Goal: Task Accomplishment & Management: Manage account settings

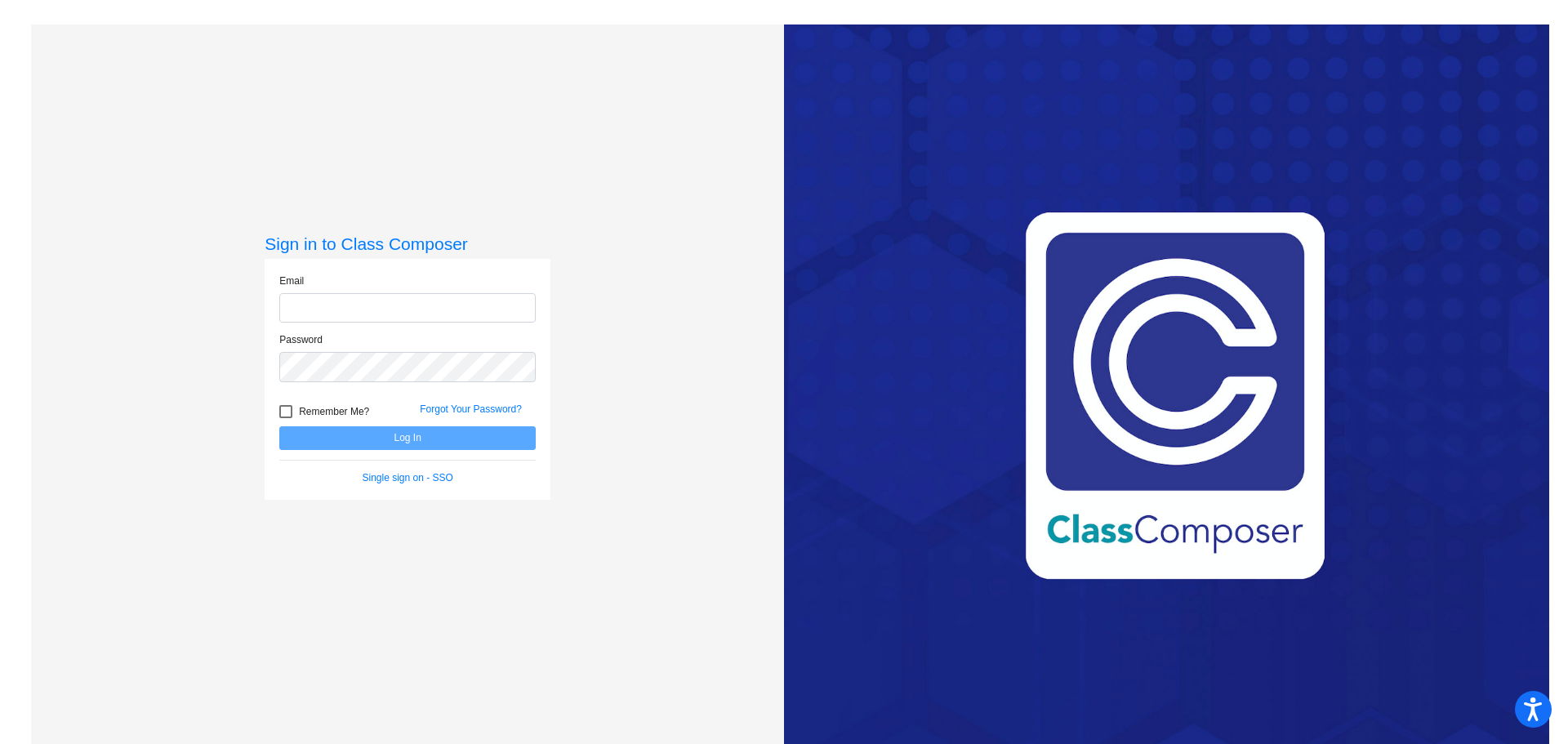
click at [363, 311] on input "email" at bounding box center [407, 308] width 256 height 30
type input "[EMAIL_ADDRESS][PERSON_NAME][DOMAIN_NAME]"
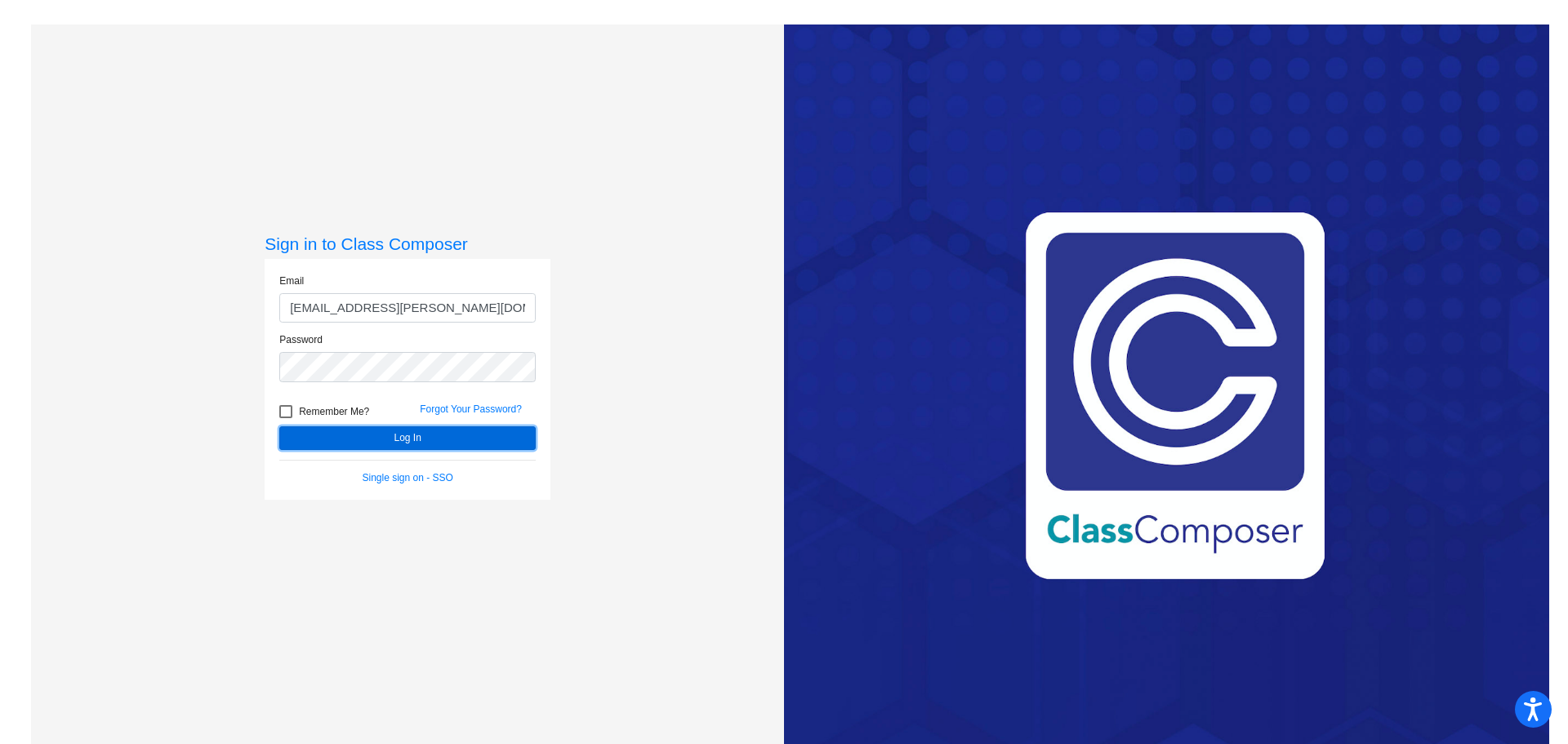
click at [423, 441] on button "Log In" at bounding box center [407, 439] width 256 height 24
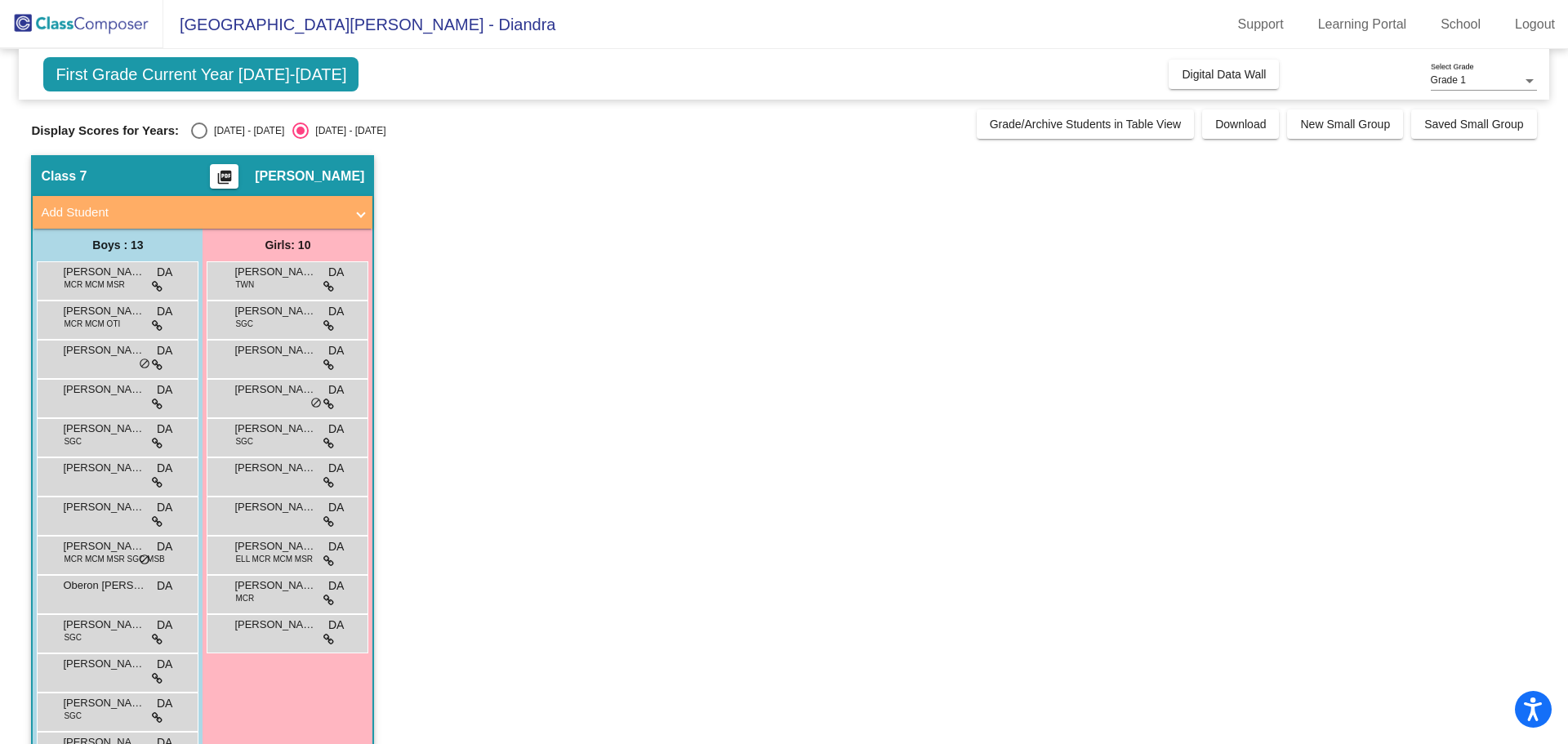
click at [204, 130] on div "Select an option" at bounding box center [200, 130] width 16 height 16
click at [200, 139] on input "[DATE] - [DATE]" at bounding box center [199, 139] width 1 height 1
radio input "true"
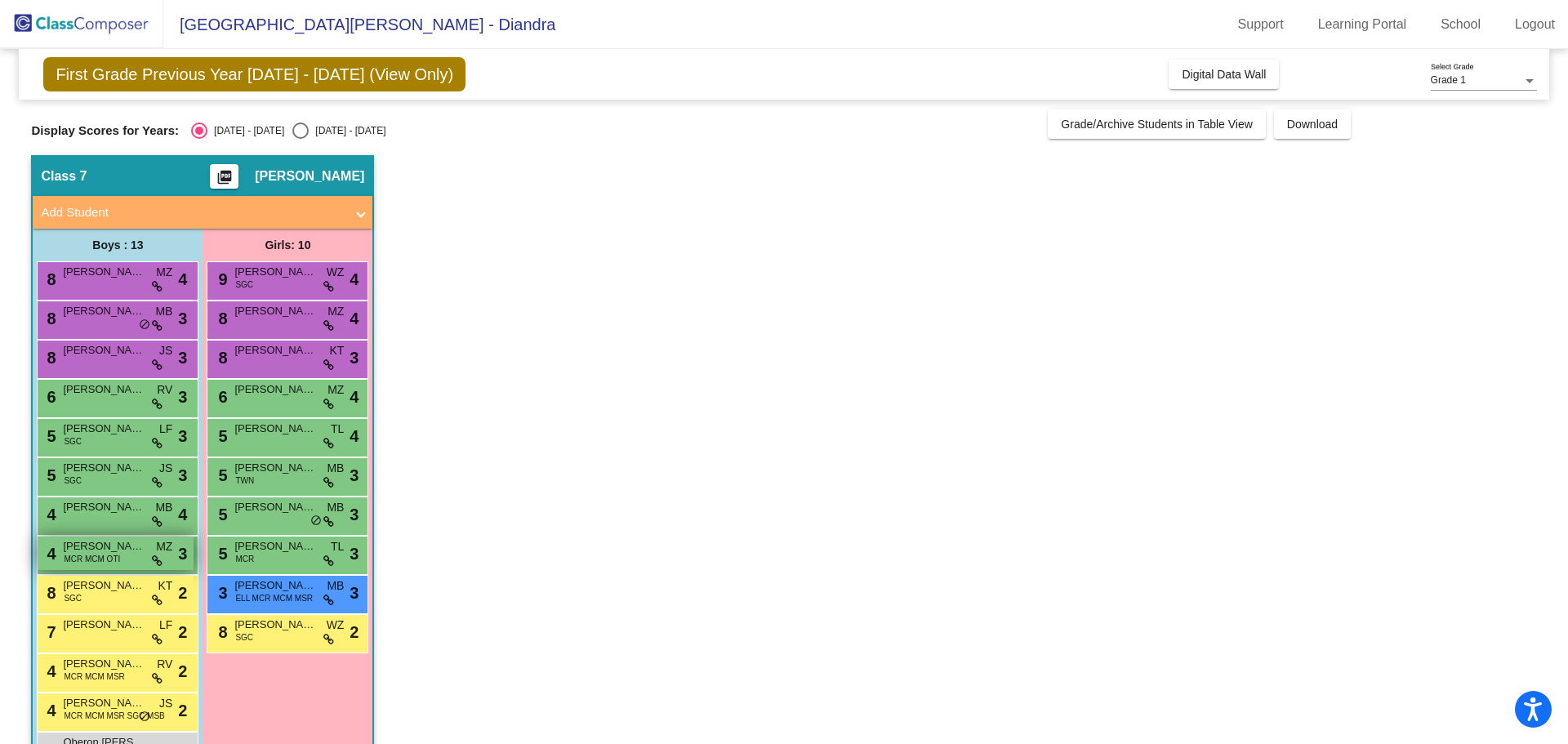
click at [119, 563] on span "MCR MCM OTI" at bounding box center [92, 559] width 57 height 12
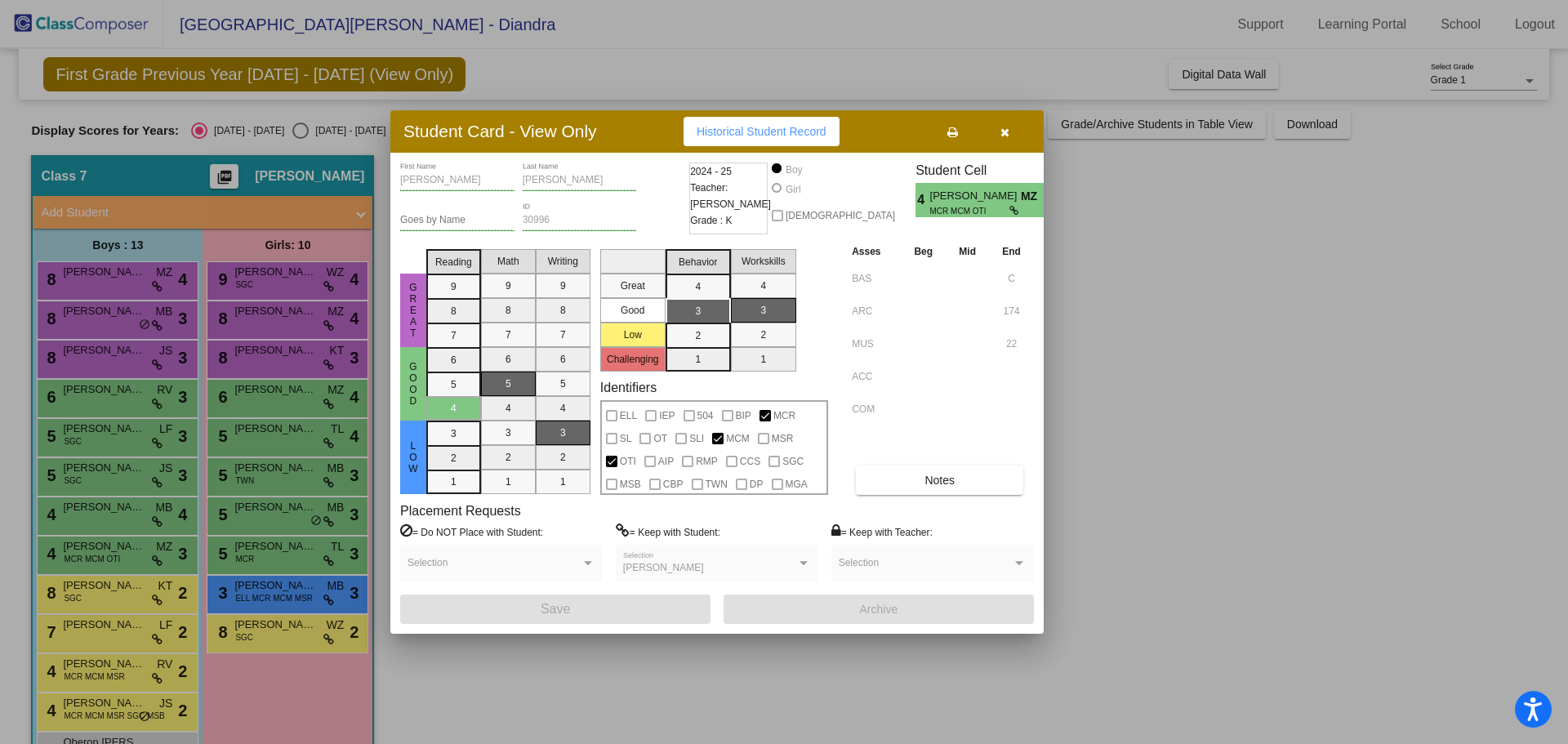
click at [1269, 506] on div at bounding box center [784, 372] width 1568 height 744
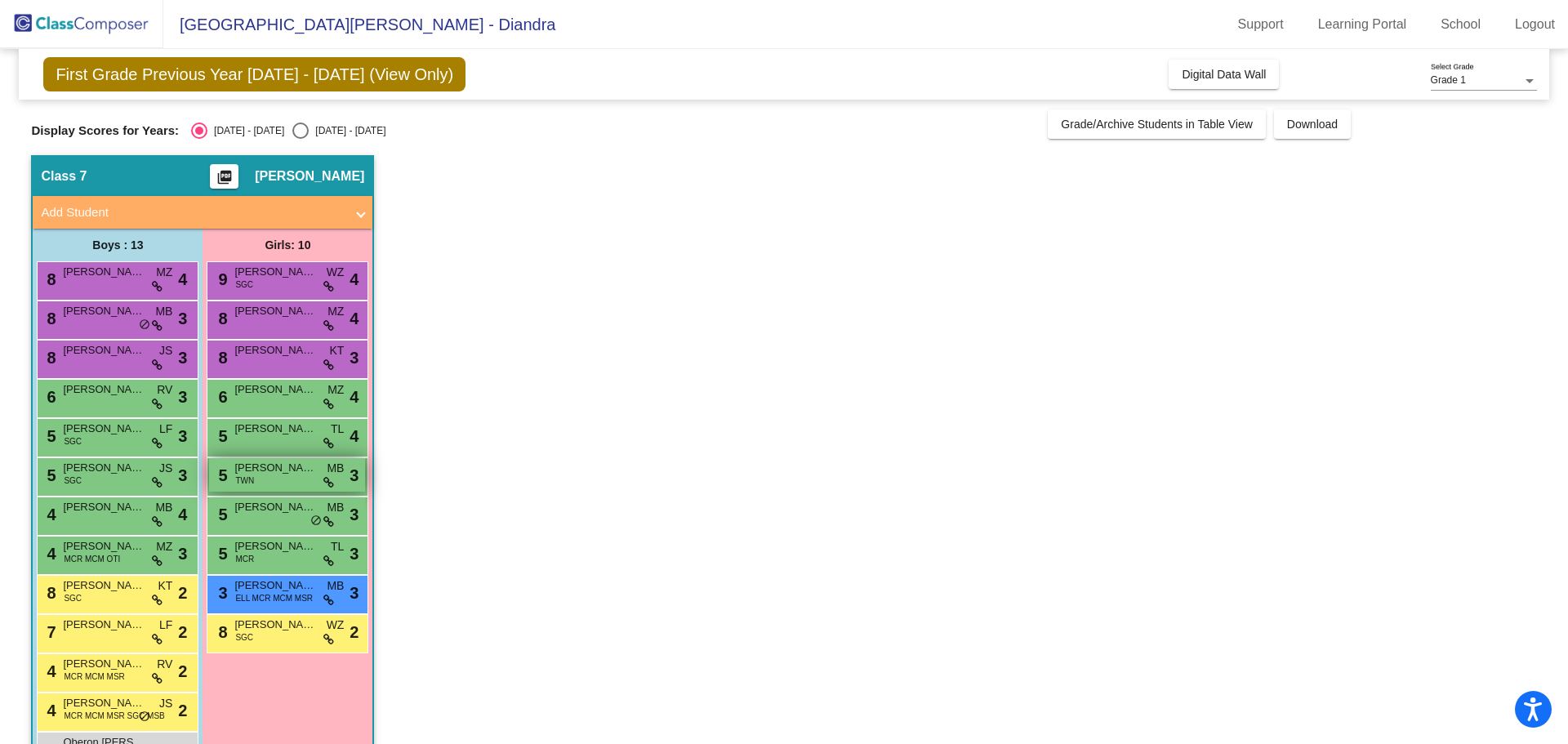
click at [278, 483] on div "5 [PERSON_NAME] TWN MB lock do_not_disturb_alt 3" at bounding box center [286, 475] width 156 height 34
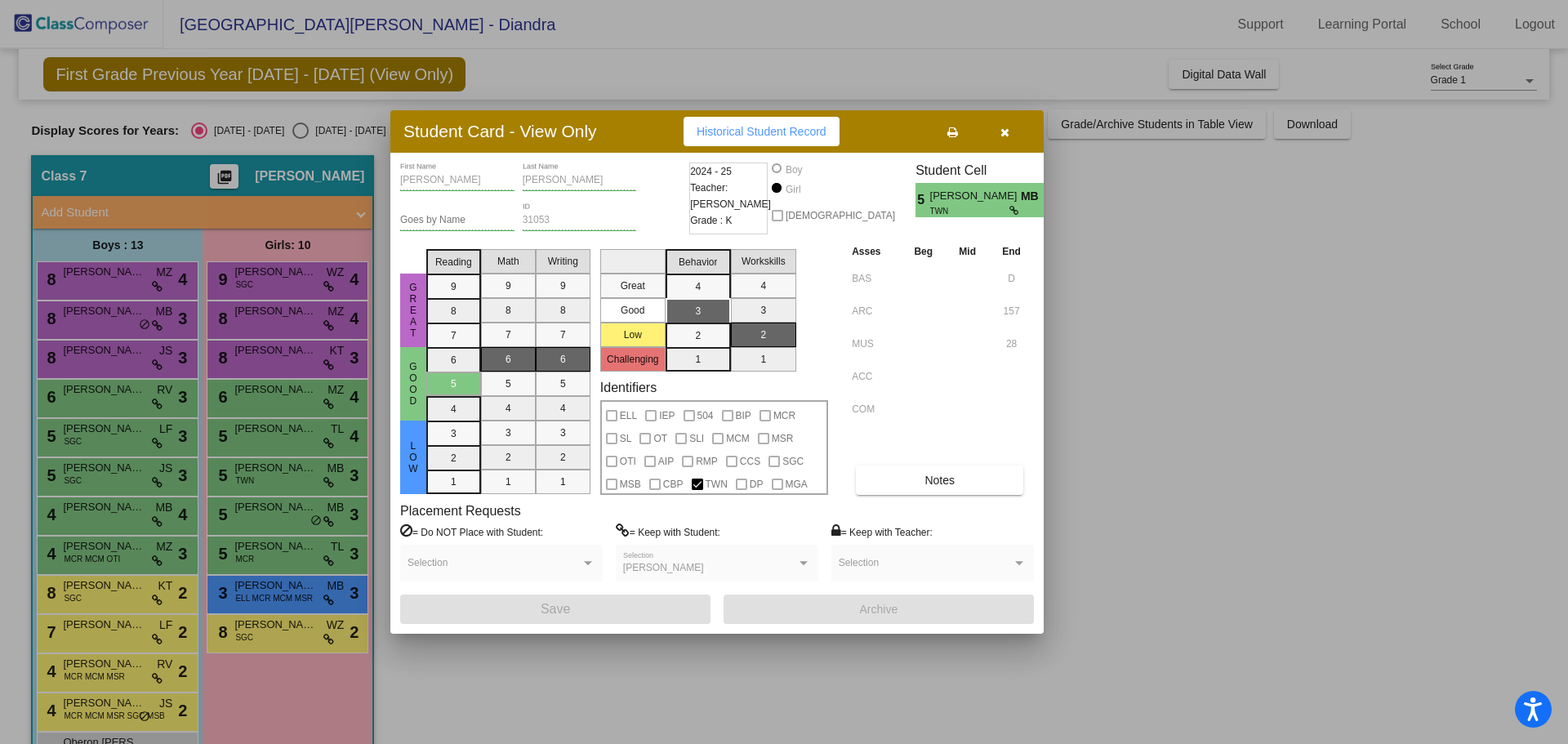
click at [1135, 521] on div at bounding box center [784, 372] width 1568 height 744
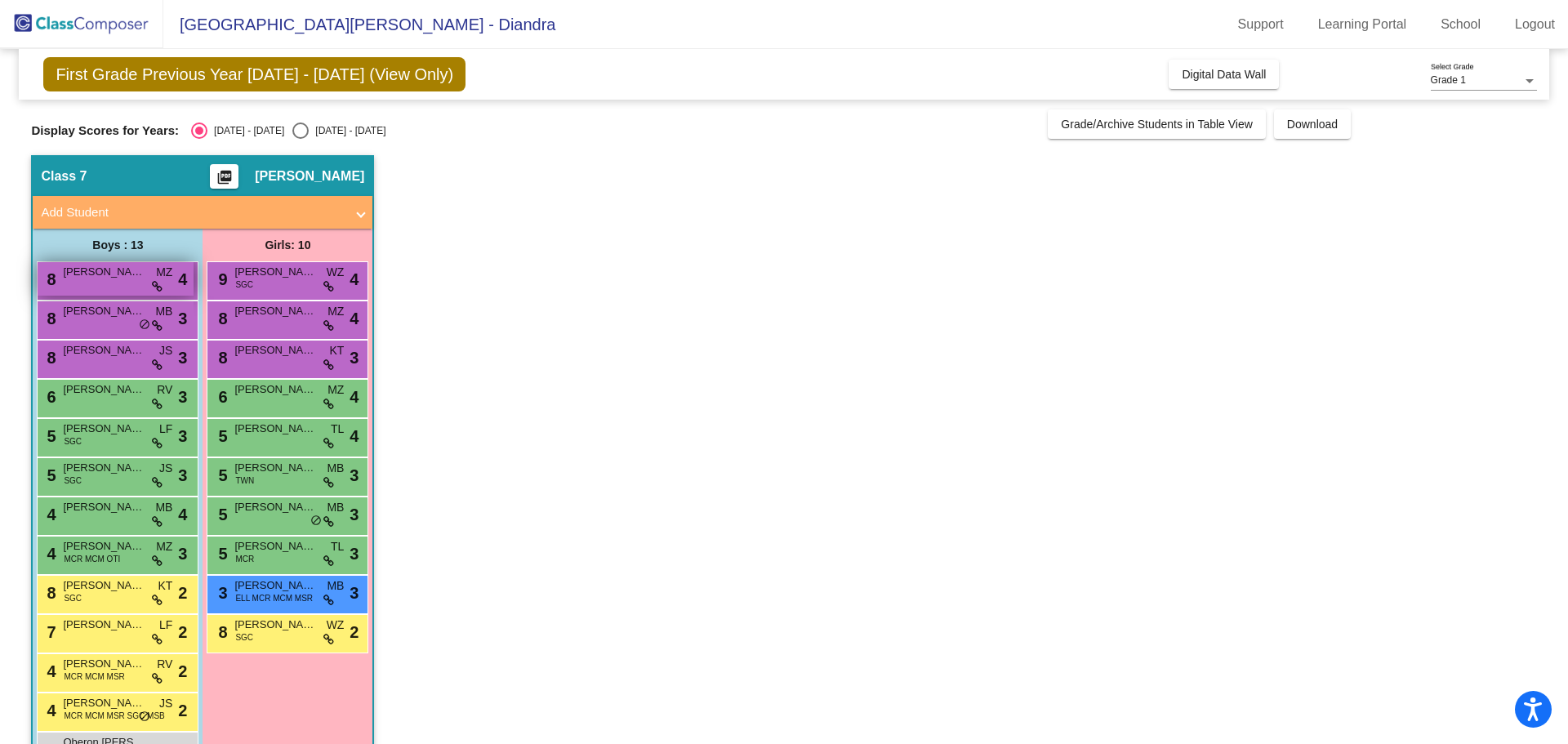
click at [121, 281] on div "8 [PERSON_NAME] MZ lock do_not_disturb_alt 4" at bounding box center [115, 279] width 156 height 34
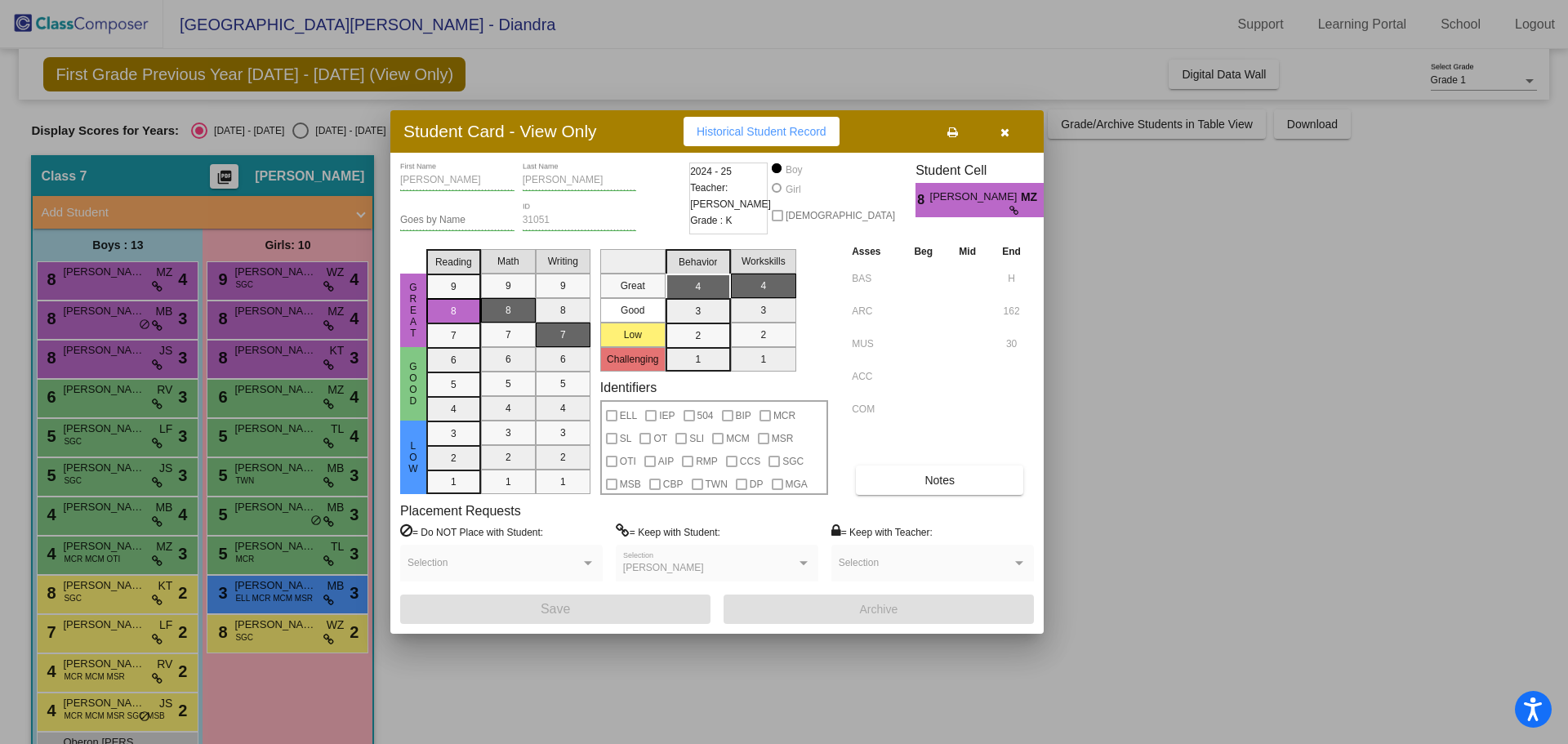
click at [1123, 455] on div at bounding box center [784, 372] width 1568 height 744
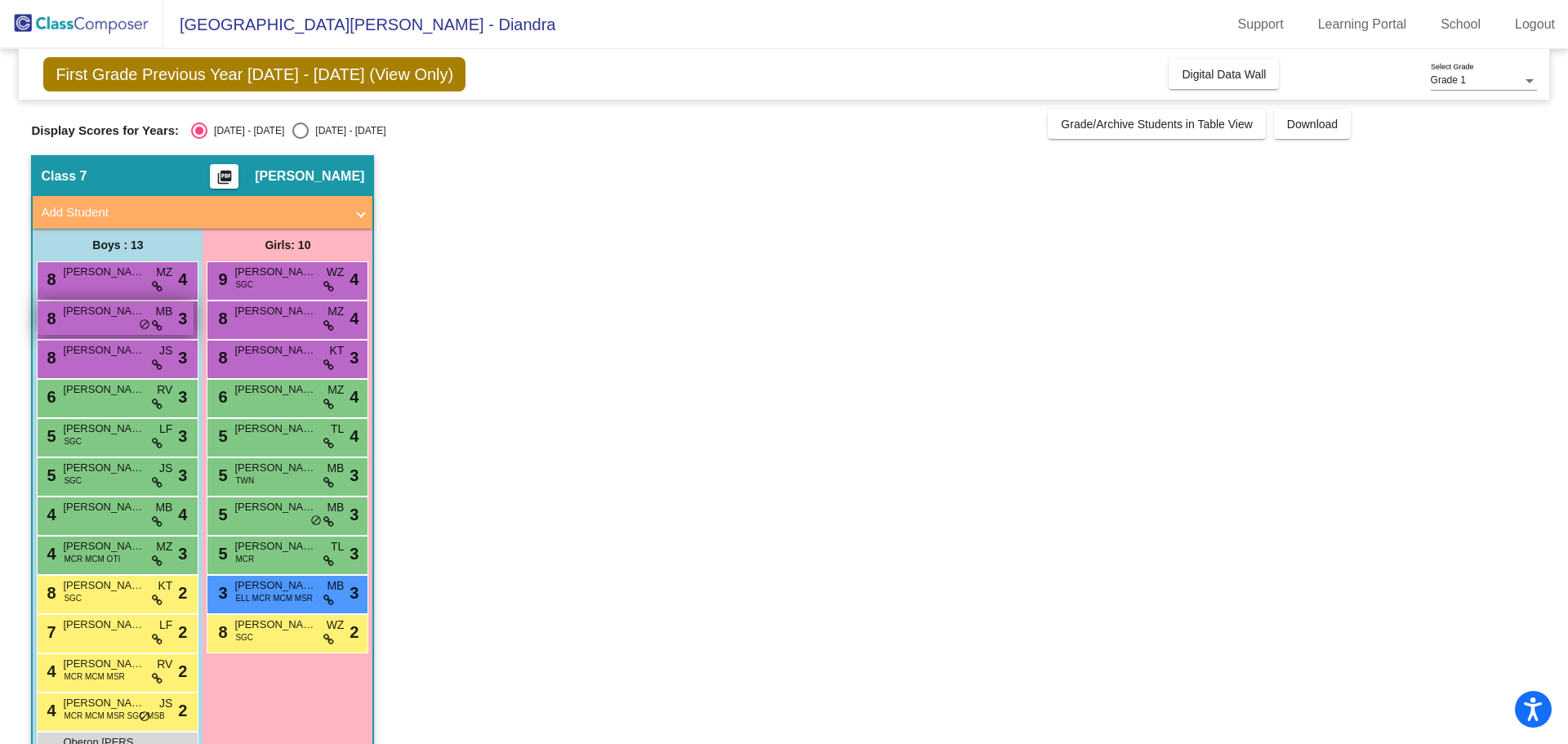
click at [122, 326] on div "8 [PERSON_NAME] MB lock do_not_disturb_alt 3" at bounding box center [115, 318] width 156 height 34
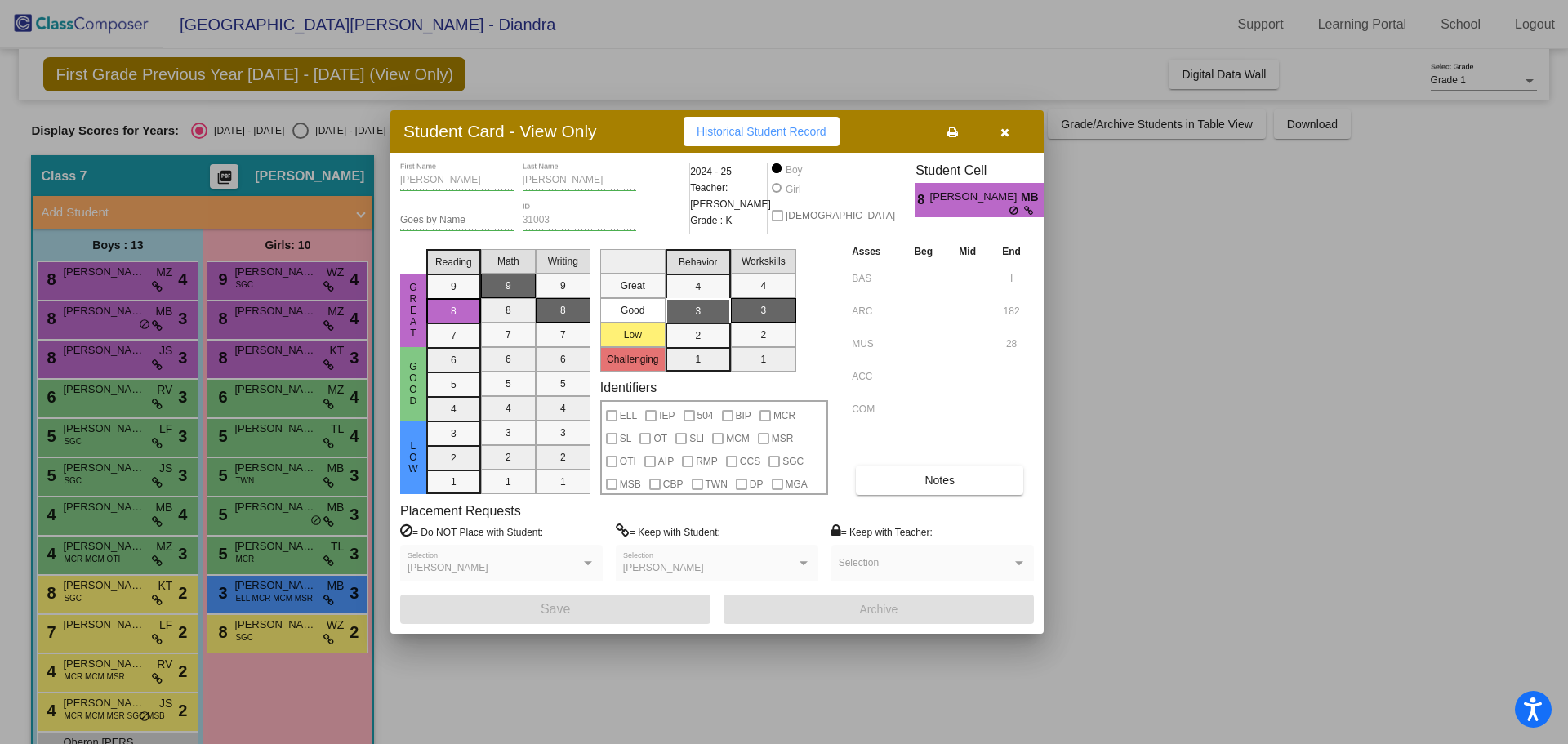
click at [1147, 470] on div at bounding box center [784, 372] width 1568 height 744
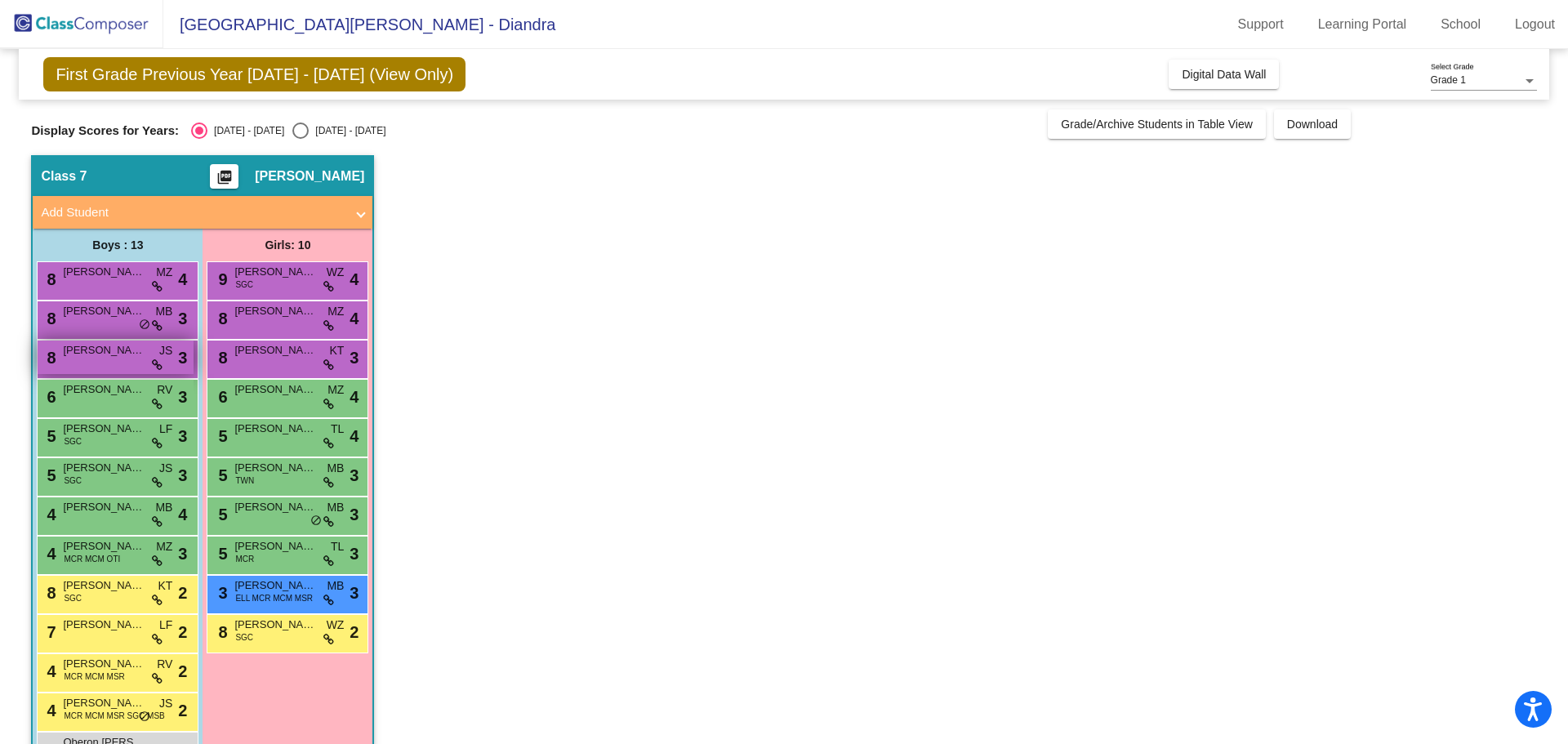
click at [124, 358] on div "8 [PERSON_NAME] JS lock do_not_disturb_alt 3" at bounding box center [115, 357] width 156 height 34
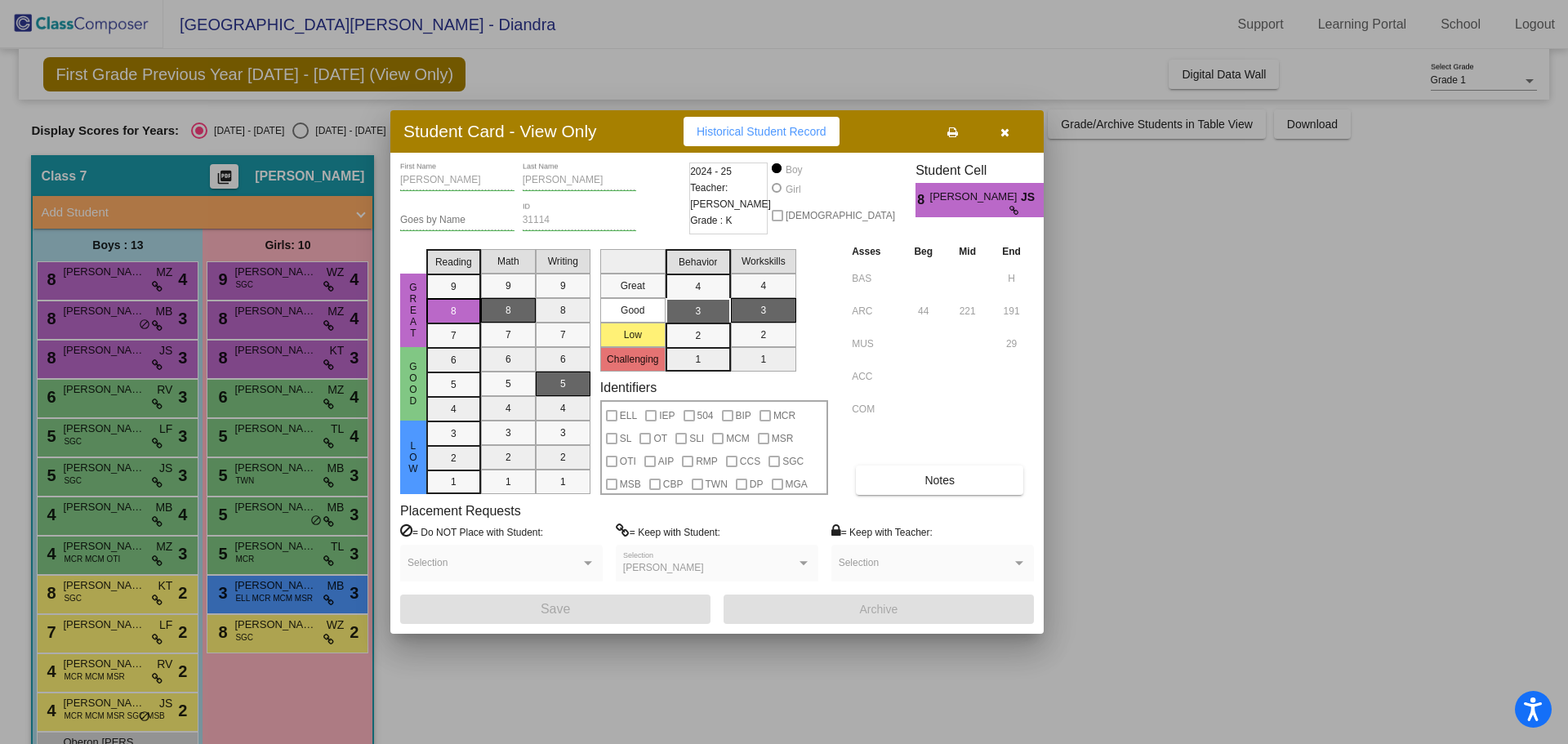
click at [1126, 424] on div at bounding box center [784, 372] width 1568 height 744
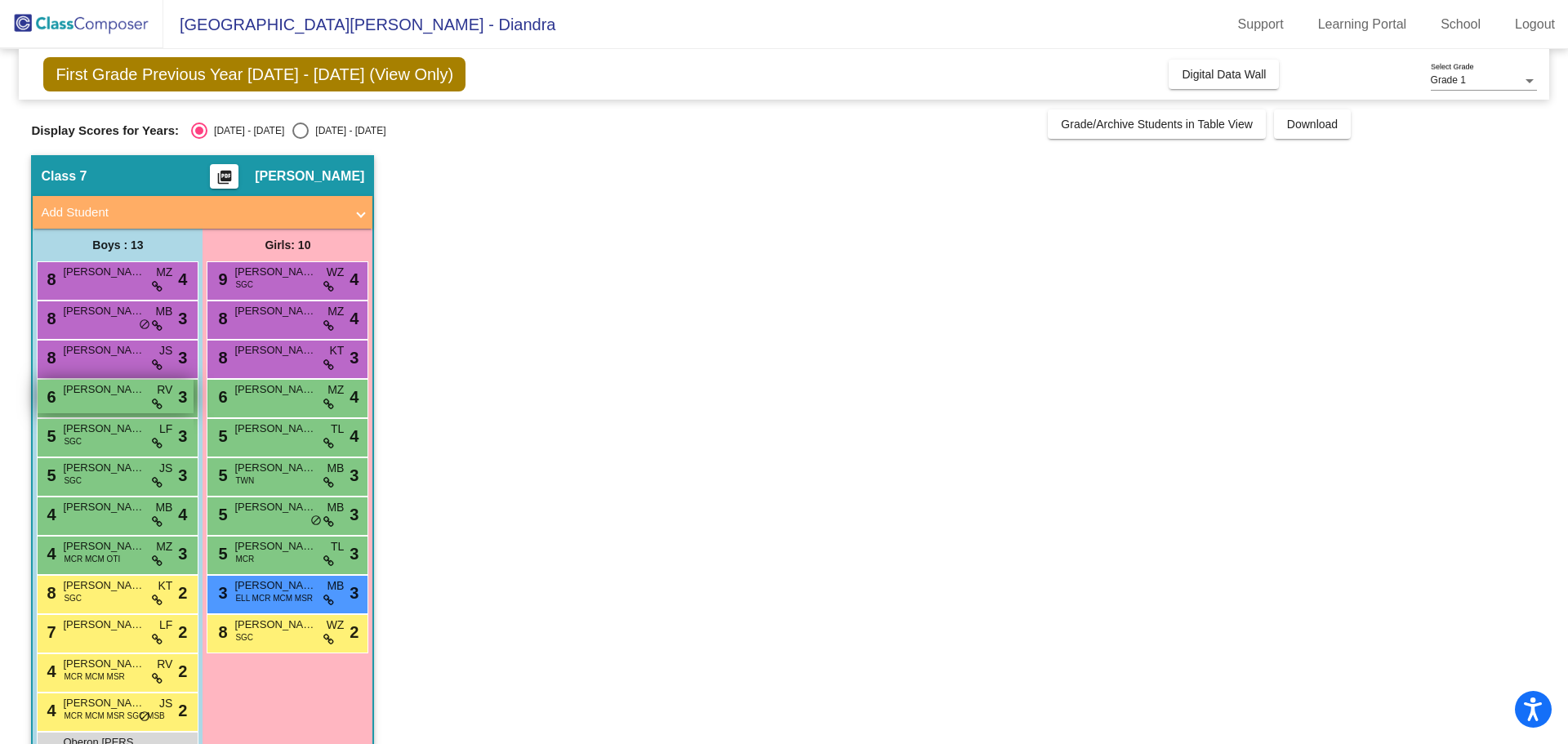
click at [94, 398] on div "6 [PERSON_NAME] RV lock do_not_disturb_alt 3" at bounding box center [115, 397] width 156 height 34
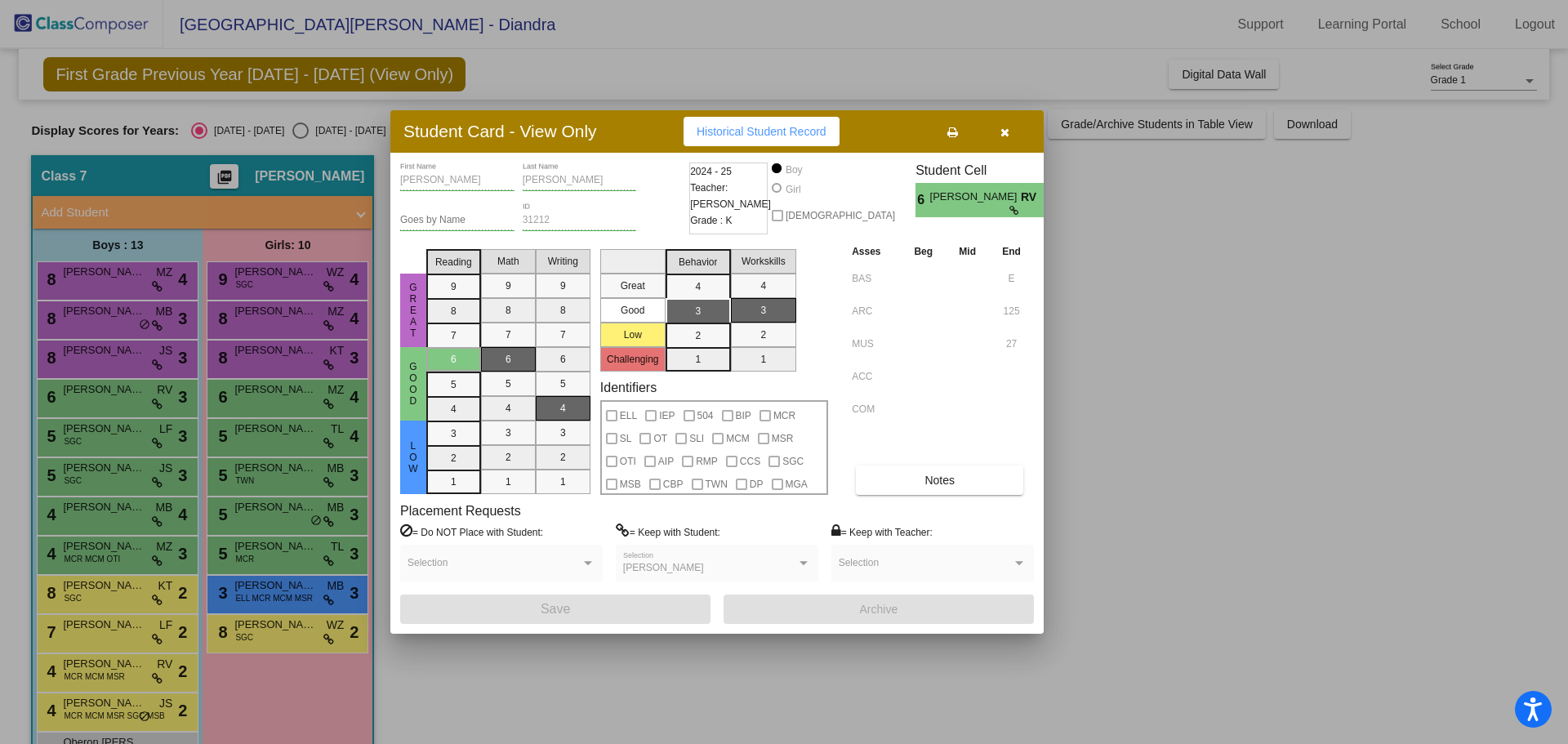
click at [1117, 511] on div at bounding box center [784, 372] width 1568 height 744
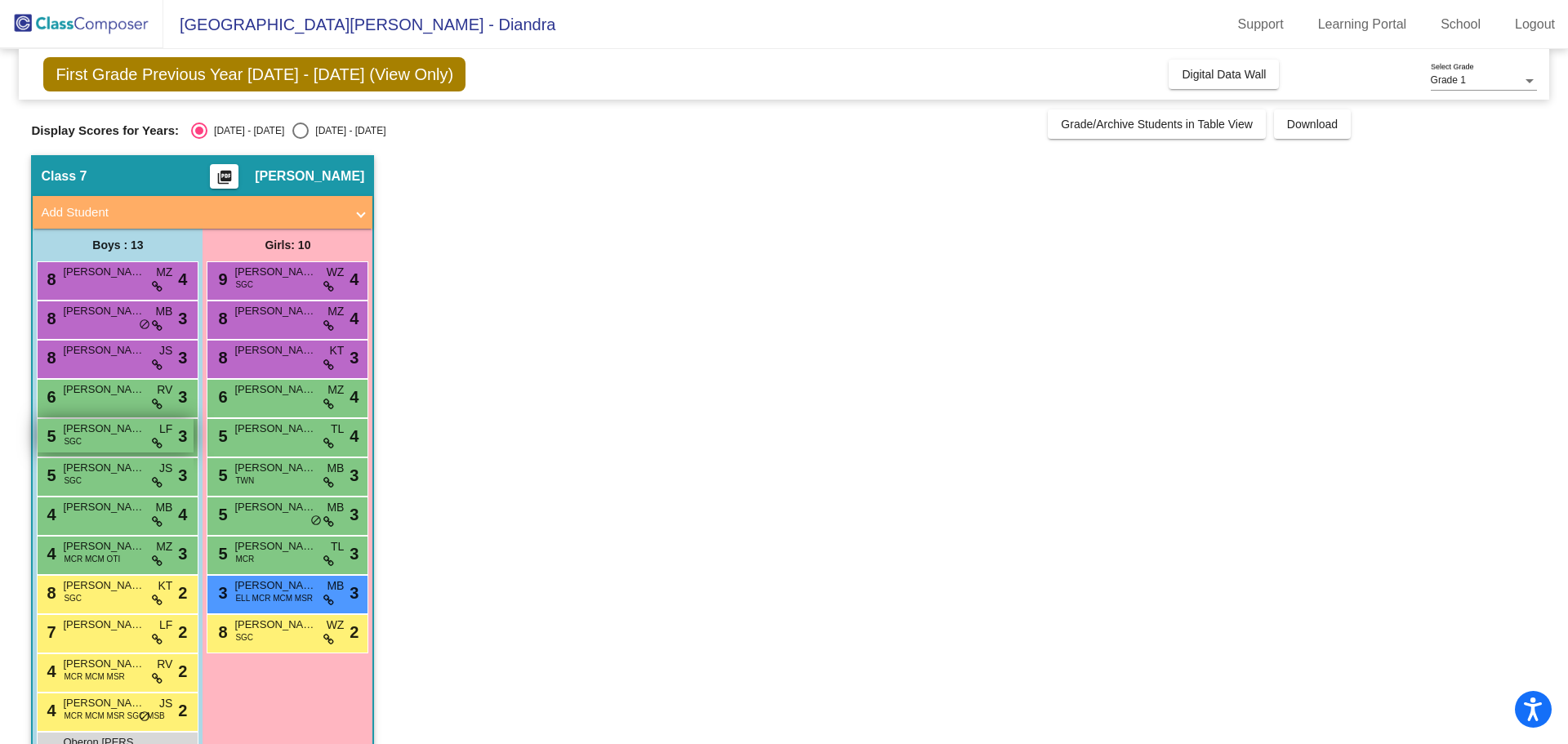
click at [83, 442] on div "5 [PERSON_NAME] SGC LF lock do_not_disturb_alt 3" at bounding box center [115, 436] width 156 height 34
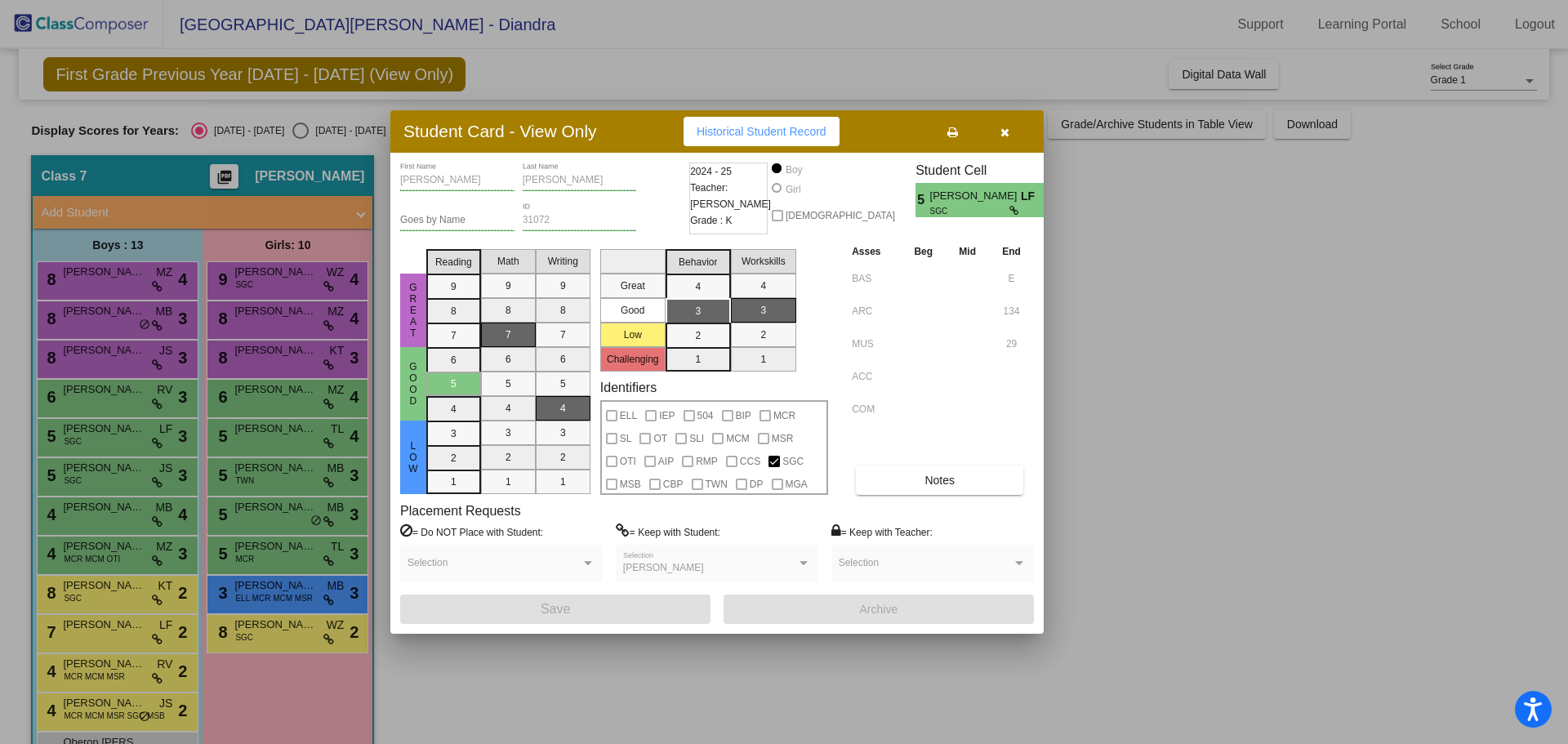
click at [1120, 534] on div at bounding box center [784, 372] width 1568 height 744
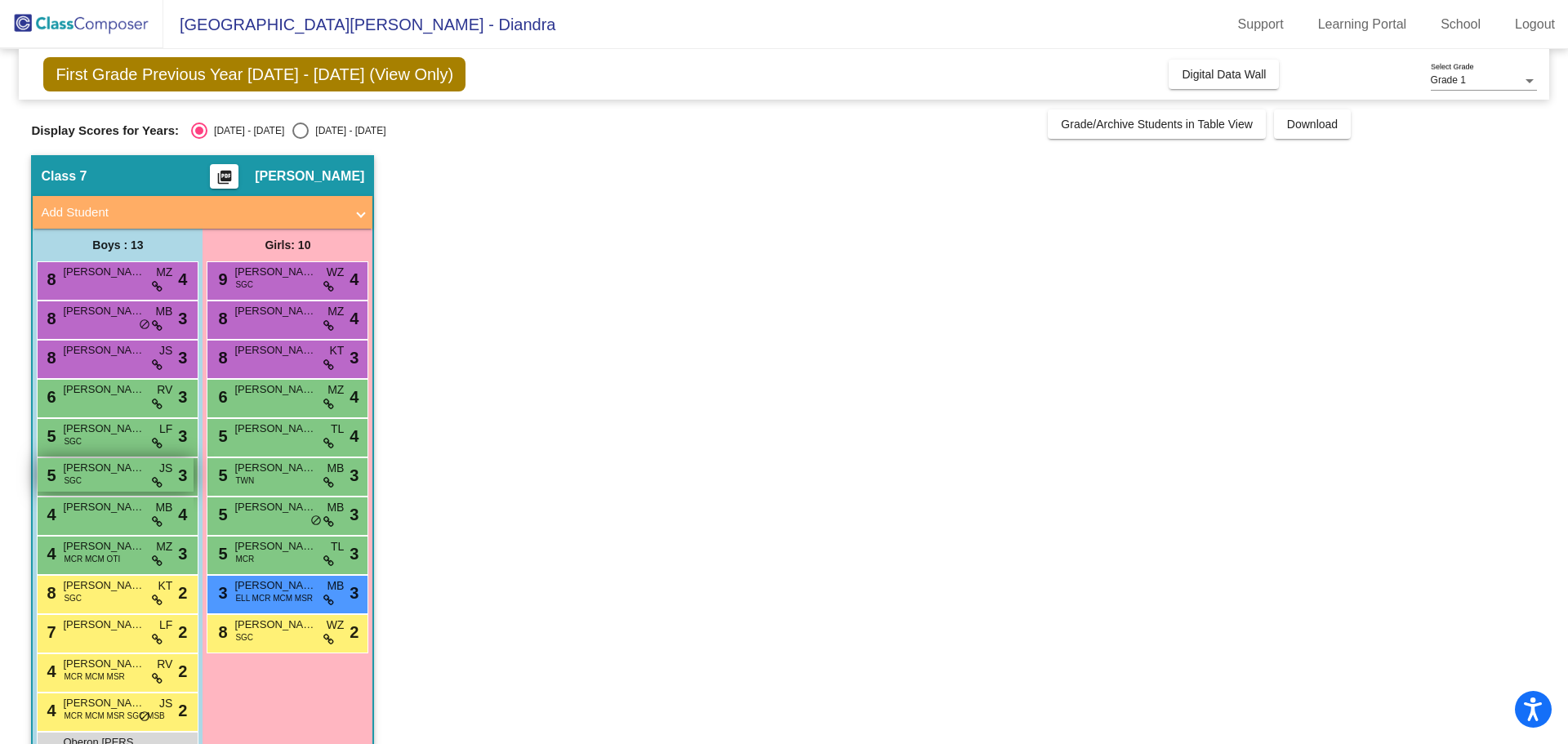
click at [107, 484] on div "5 [PERSON_NAME] SGC JS lock do_not_disturb_alt 3" at bounding box center [115, 475] width 156 height 34
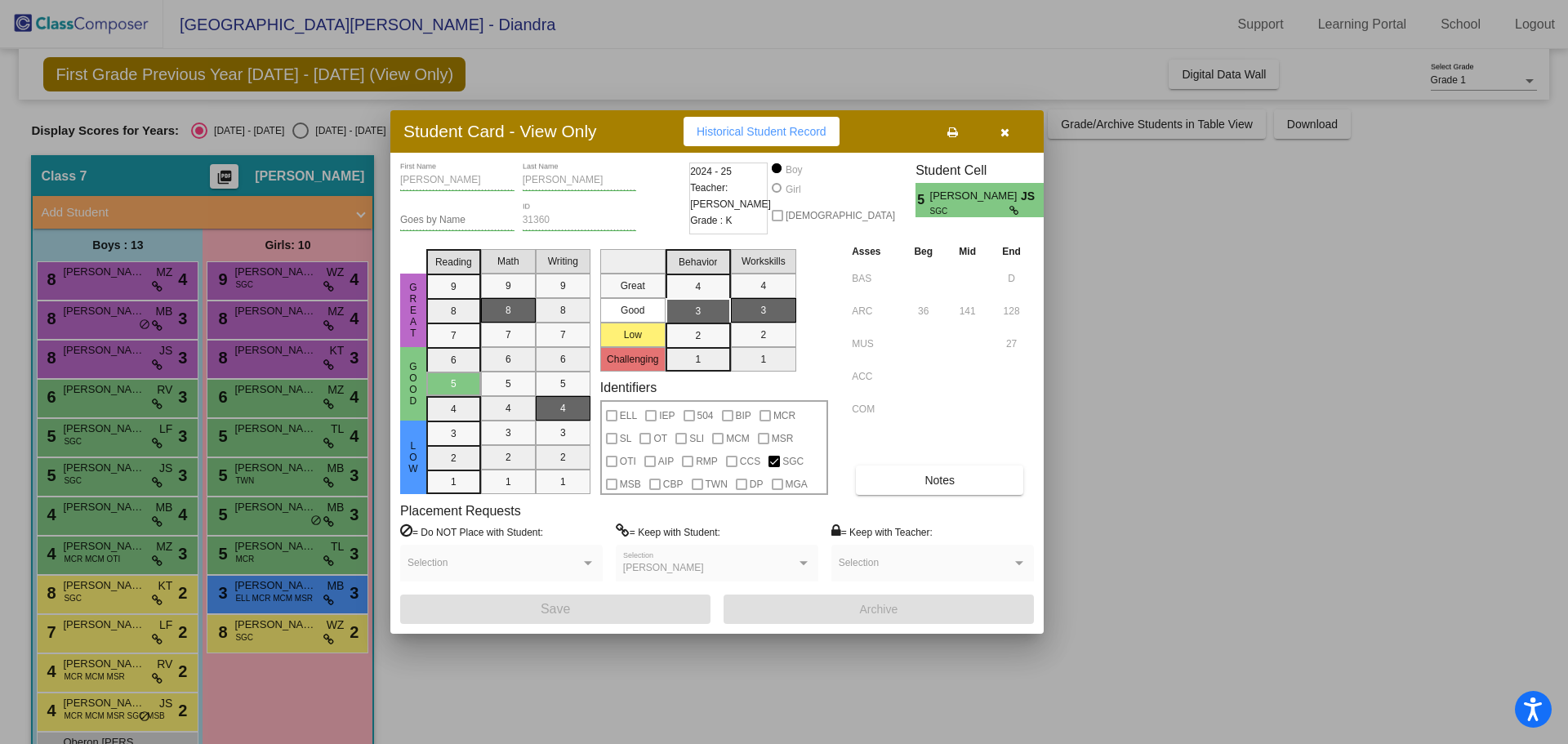
click at [1116, 542] on div at bounding box center [784, 372] width 1568 height 744
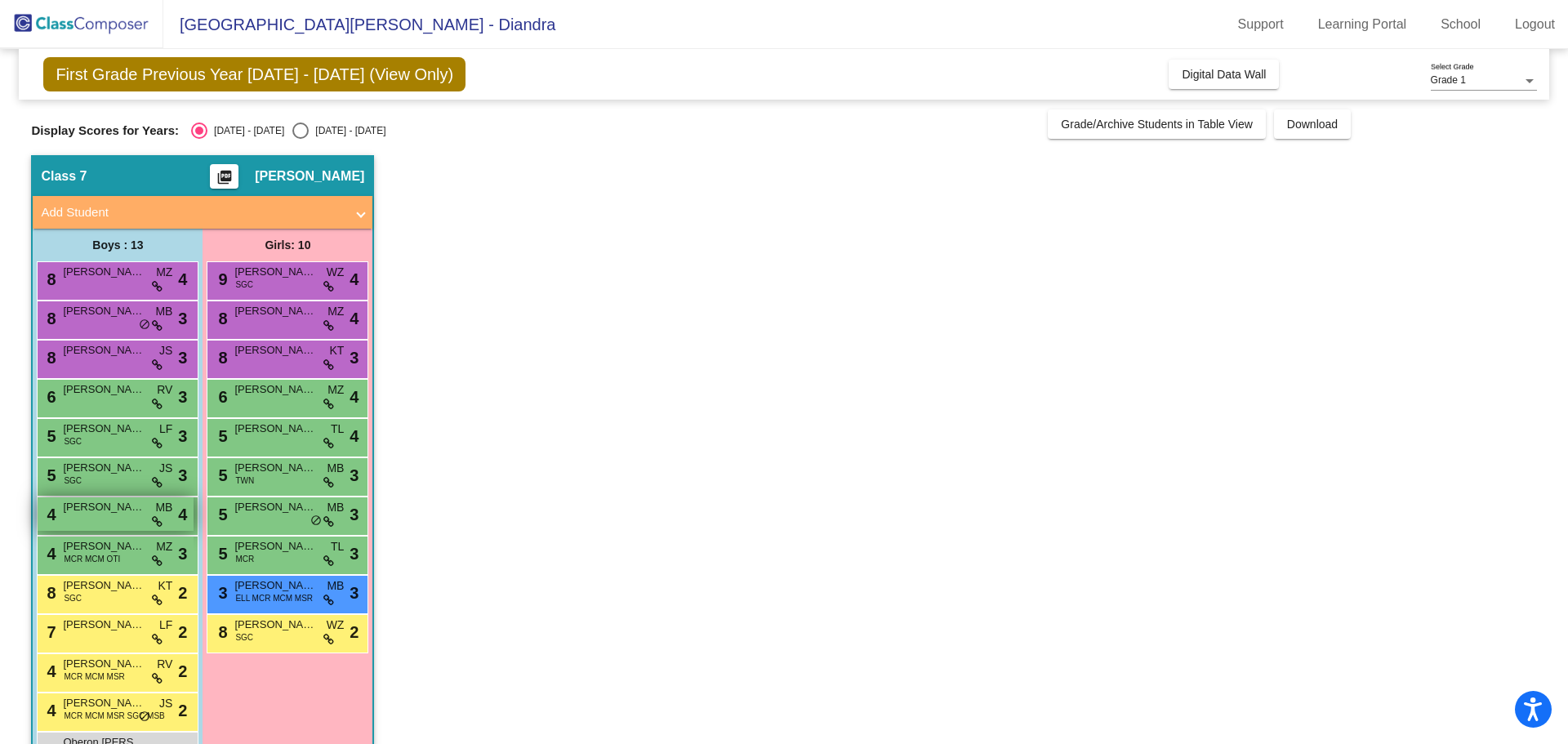
click at [114, 523] on div "4 [PERSON_NAME] MB lock do_not_disturb_alt 4" at bounding box center [115, 514] width 156 height 34
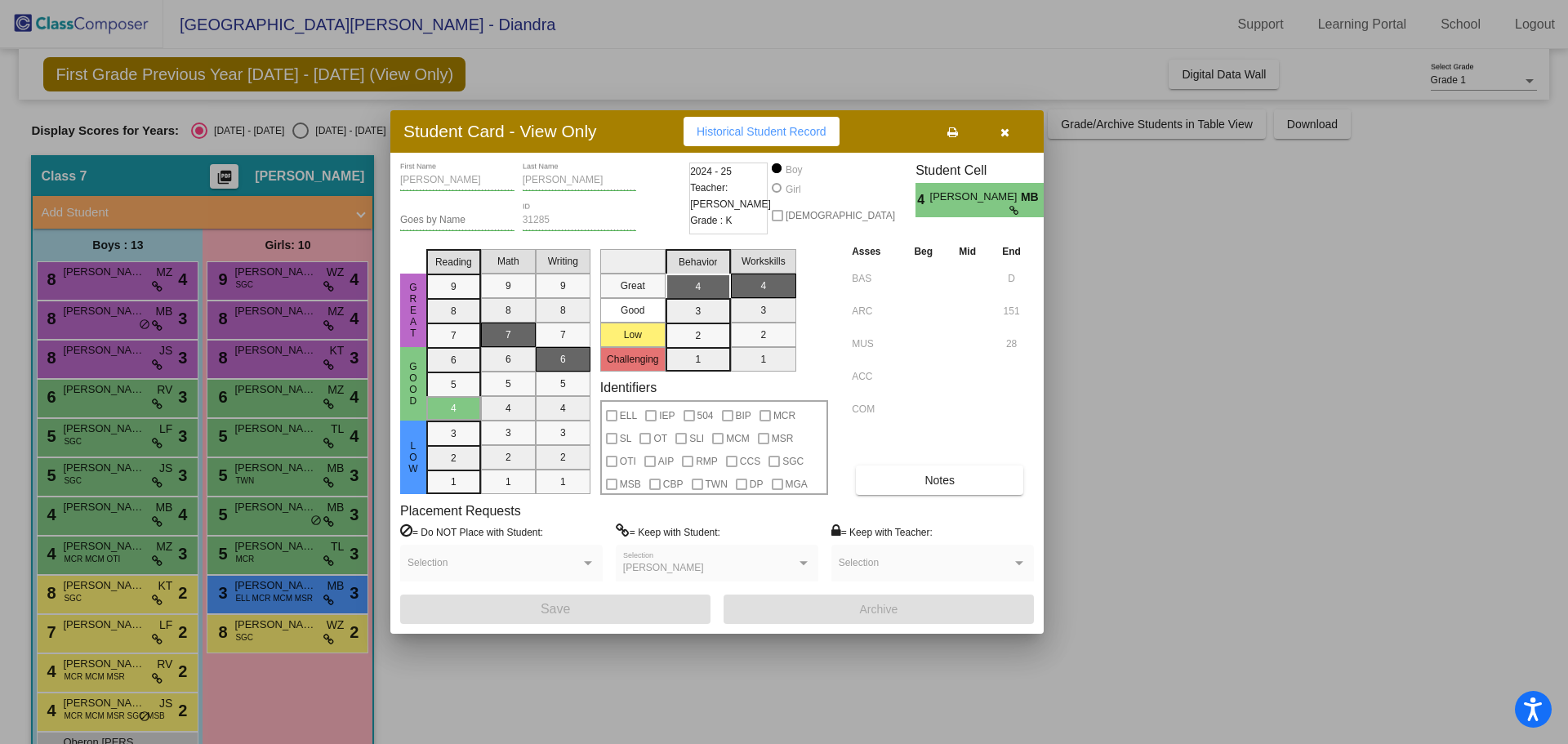
click at [1183, 505] on div at bounding box center [784, 372] width 1568 height 744
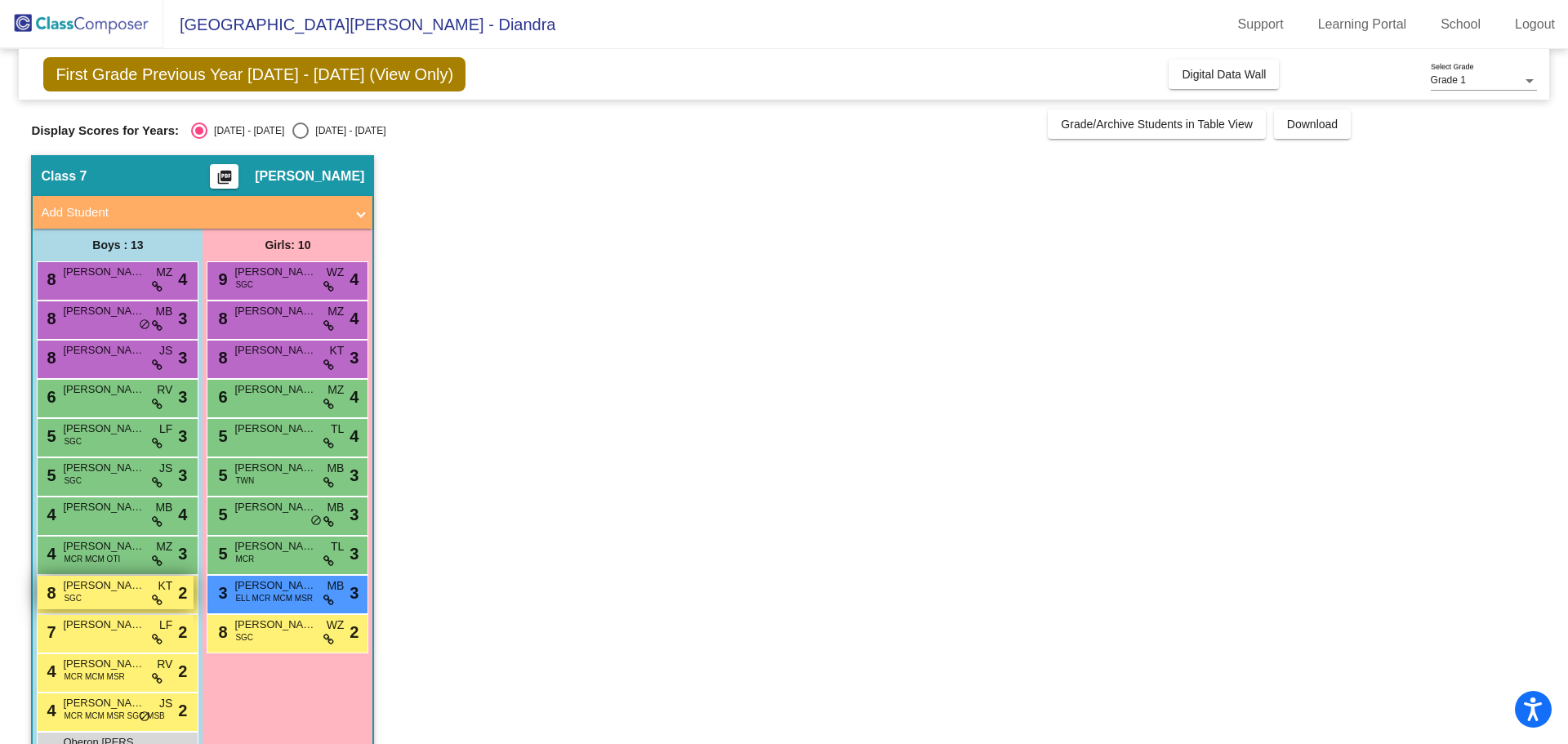
click at [120, 601] on div "8 [PERSON_NAME] SGC KT lock do_not_disturb_alt 2" at bounding box center [115, 593] width 156 height 34
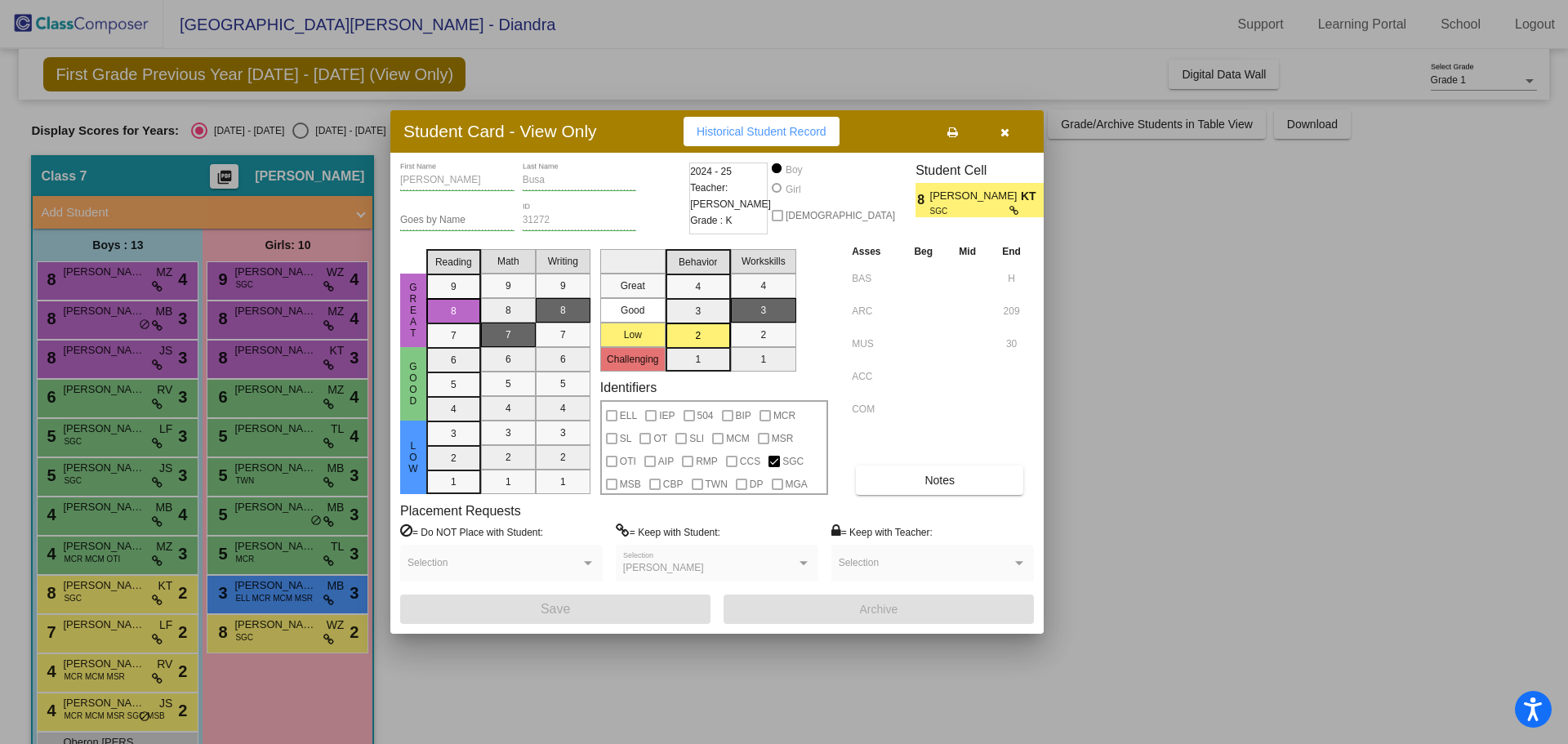
click at [1197, 524] on div at bounding box center [784, 372] width 1568 height 744
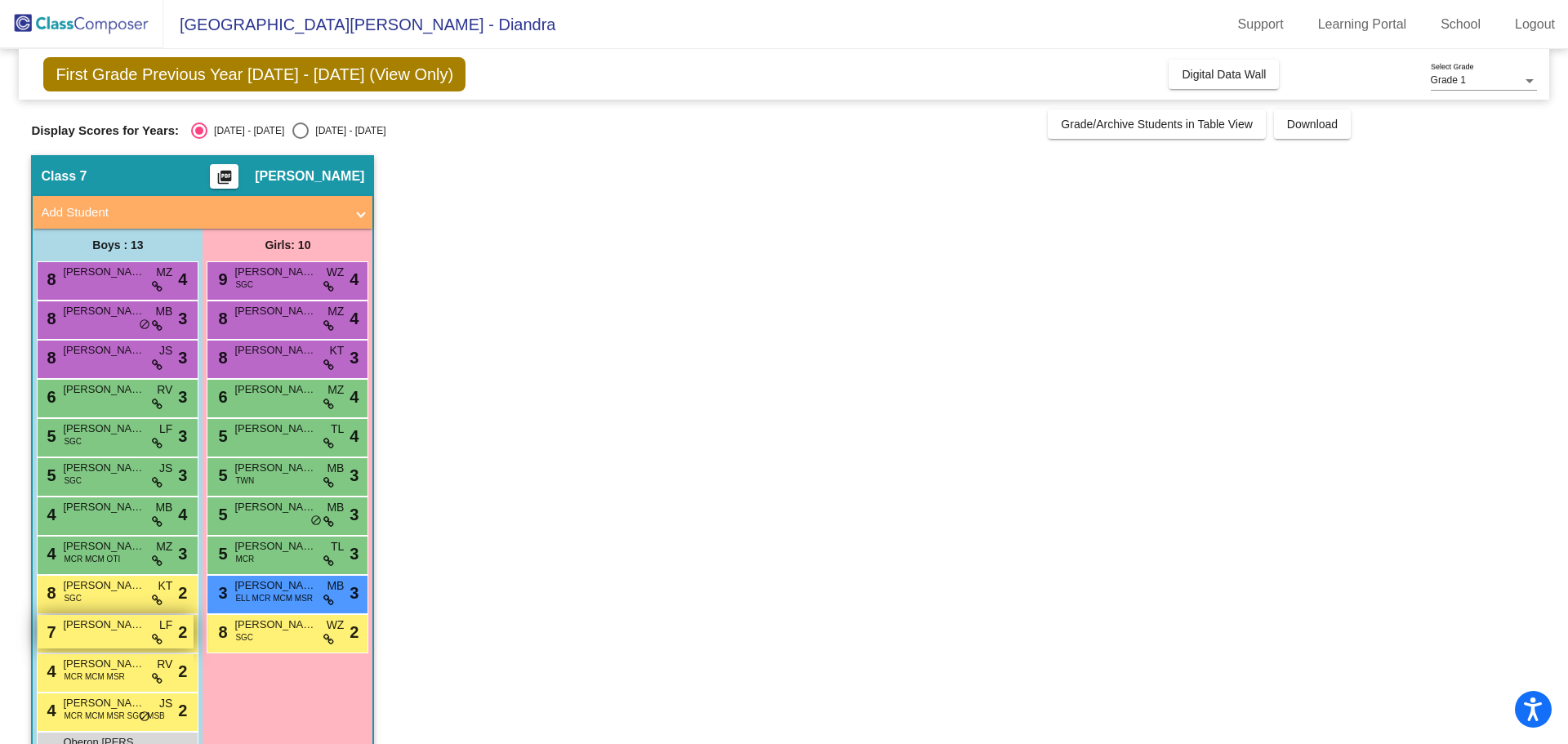
click at [113, 641] on div "7 [PERSON_NAME] LF lock do_not_disturb_alt 2" at bounding box center [115, 632] width 156 height 34
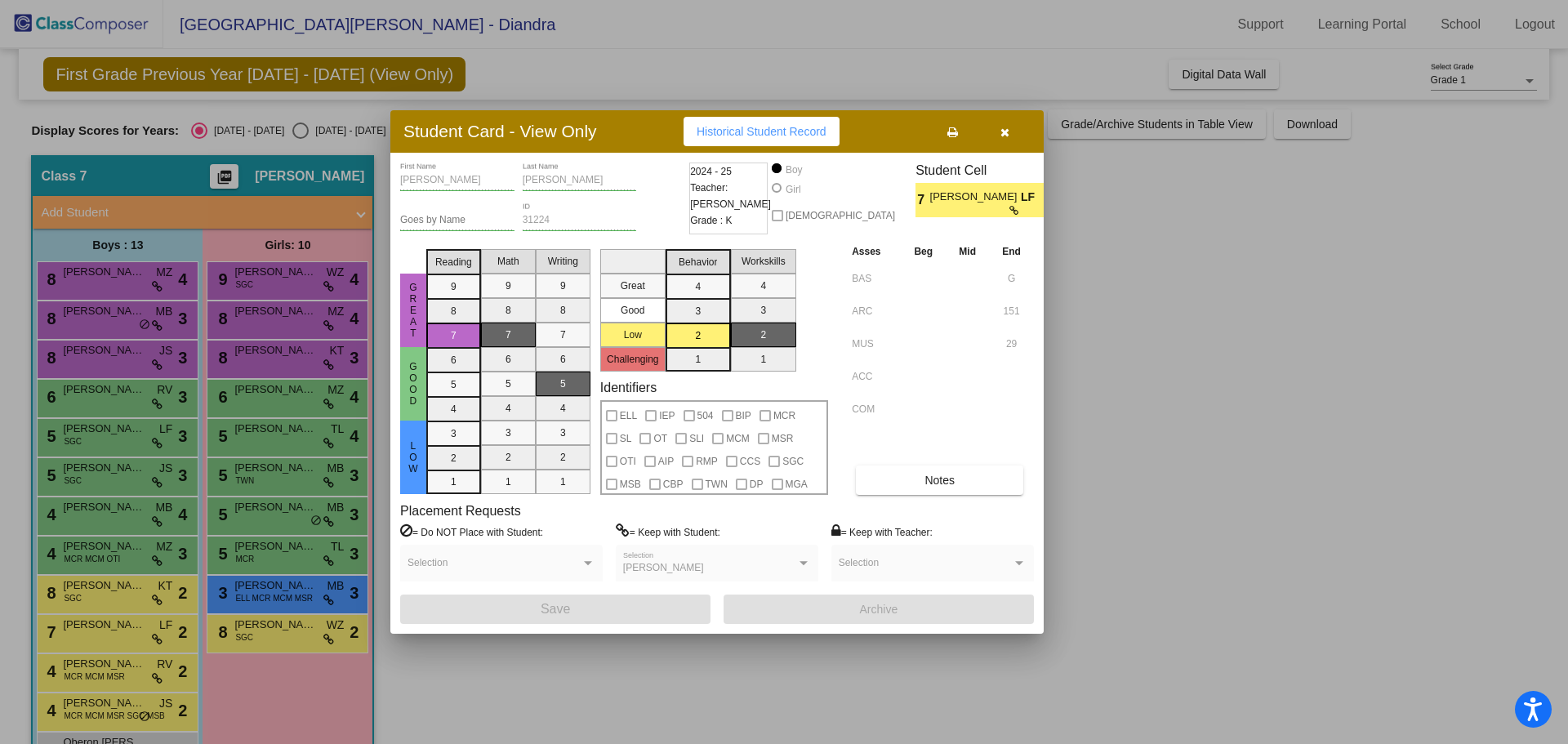
drag, startPoint x: 1150, startPoint y: 499, endPoint x: 1122, endPoint y: 507, distance: 29.1
click at [1150, 499] on div at bounding box center [784, 372] width 1568 height 744
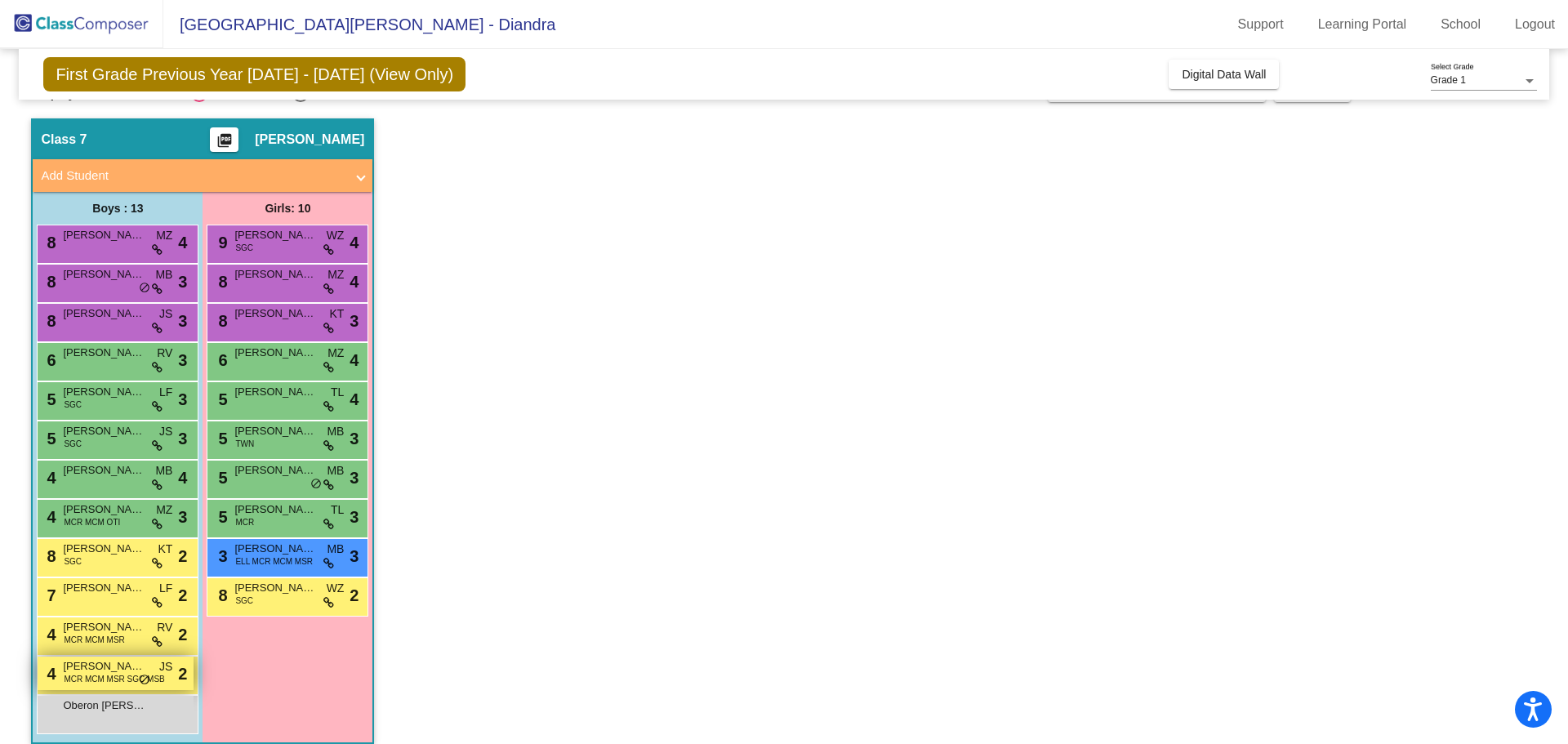
scroll to position [53, 0]
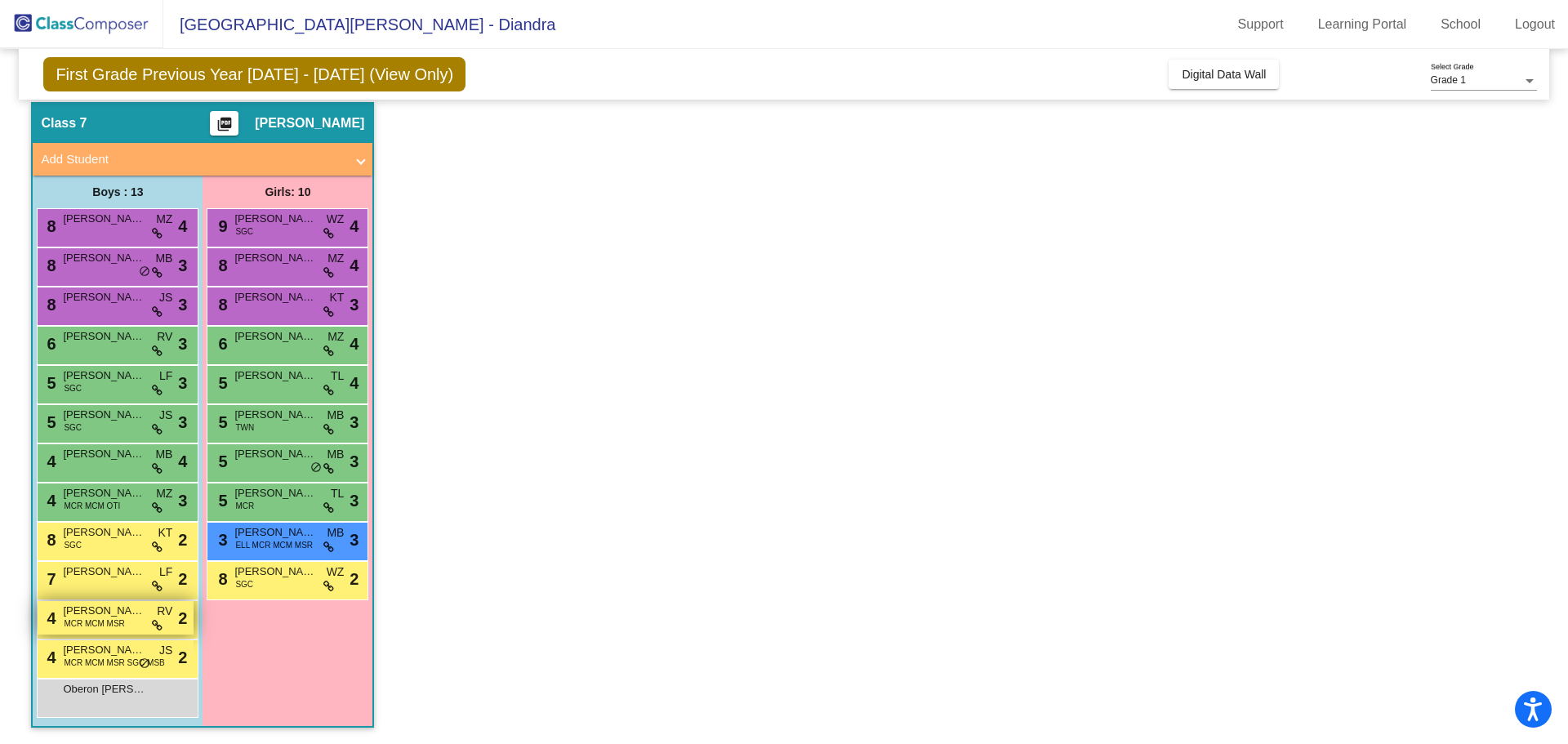
click at [135, 604] on span "[PERSON_NAME]" at bounding box center [104, 611] width 82 height 16
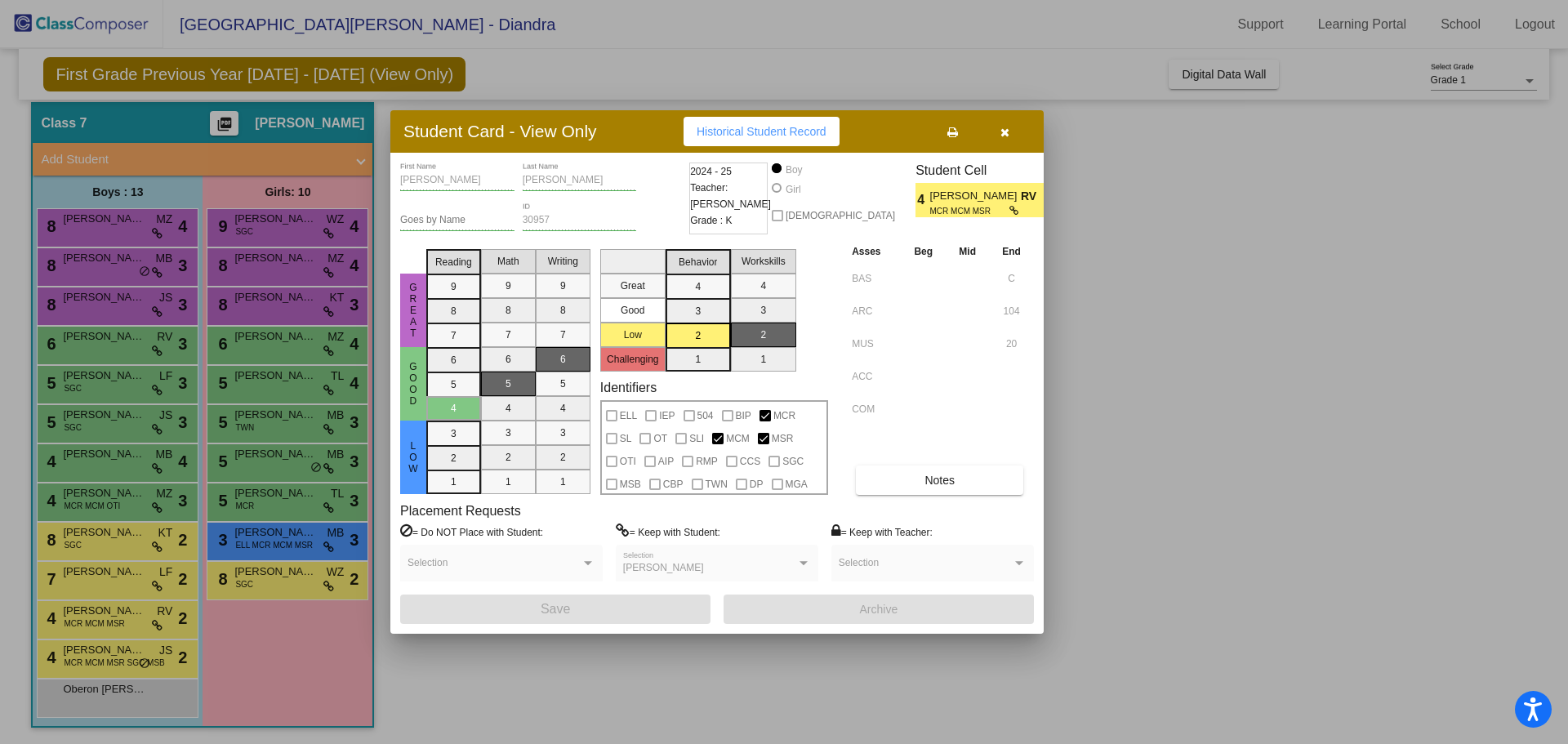
click at [1135, 539] on div at bounding box center [784, 372] width 1568 height 744
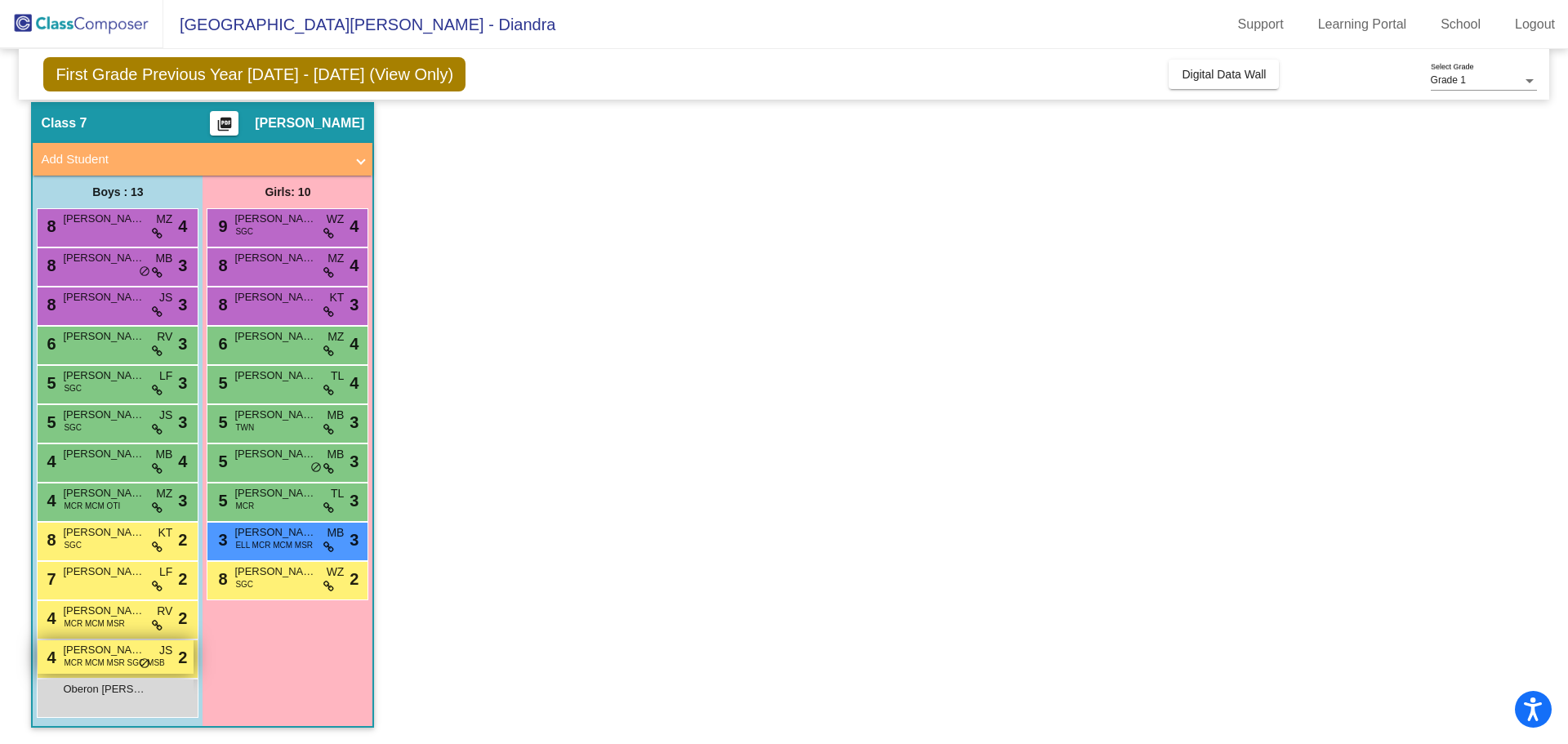
click at [111, 664] on span "MCR MCM MSR SGC MSB" at bounding box center [114, 662] width 100 height 12
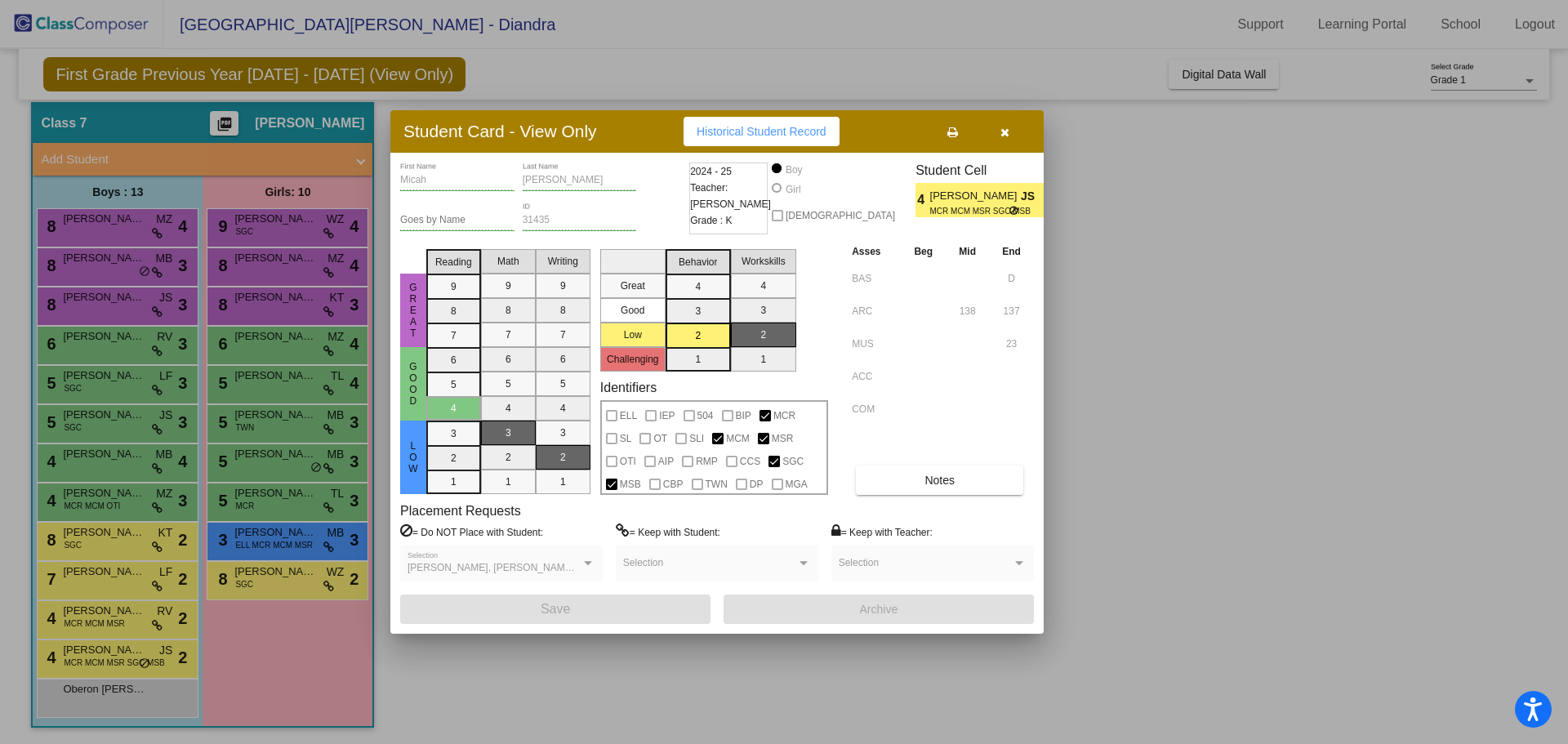
click at [1160, 515] on div at bounding box center [784, 372] width 1568 height 744
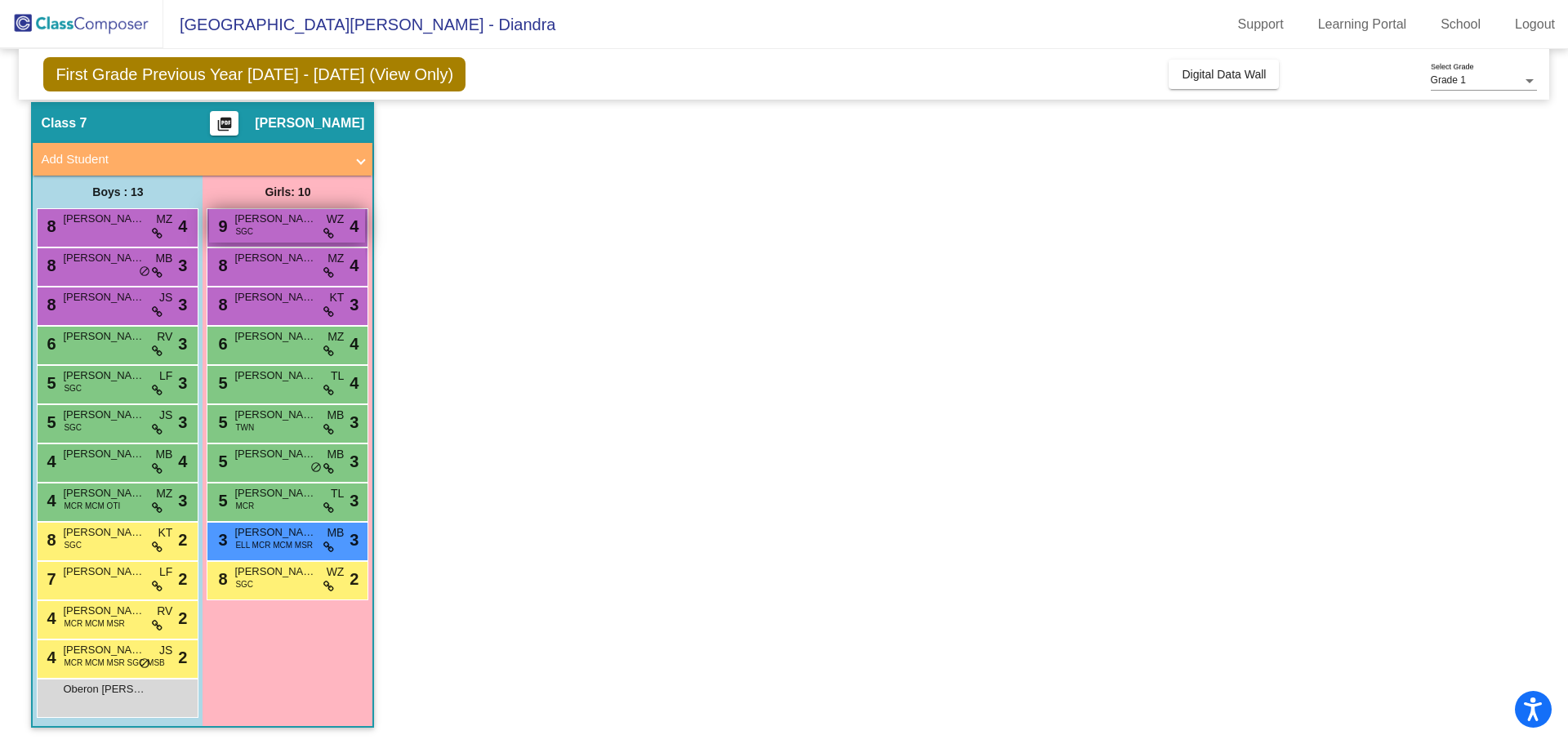
click at [304, 223] on span "[PERSON_NAME]" at bounding box center [275, 219] width 82 height 16
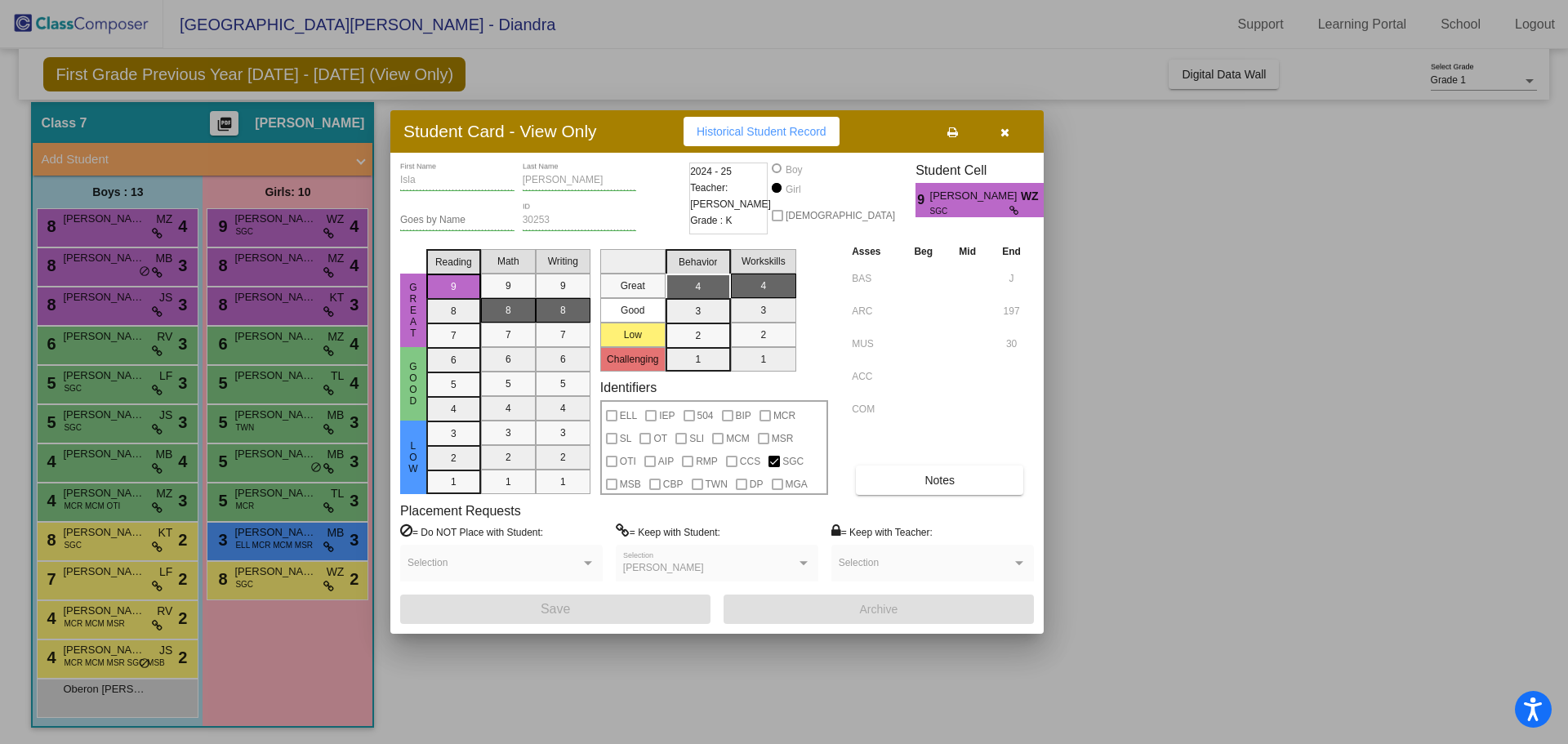
click at [1165, 441] on div at bounding box center [784, 372] width 1568 height 744
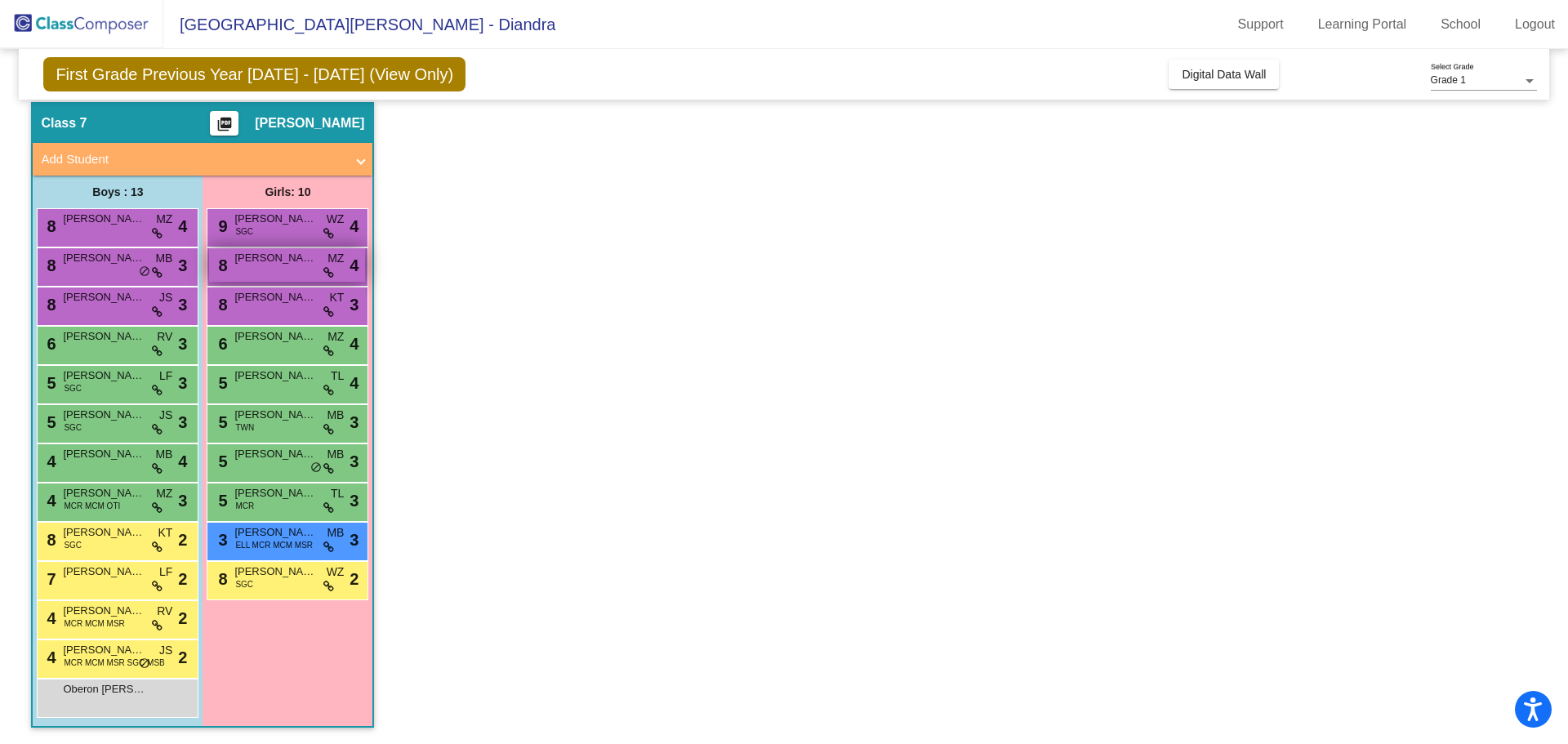
click at [259, 266] on div "8 [PERSON_NAME] MZ lock do_not_disturb_alt 4" at bounding box center [286, 264] width 156 height 34
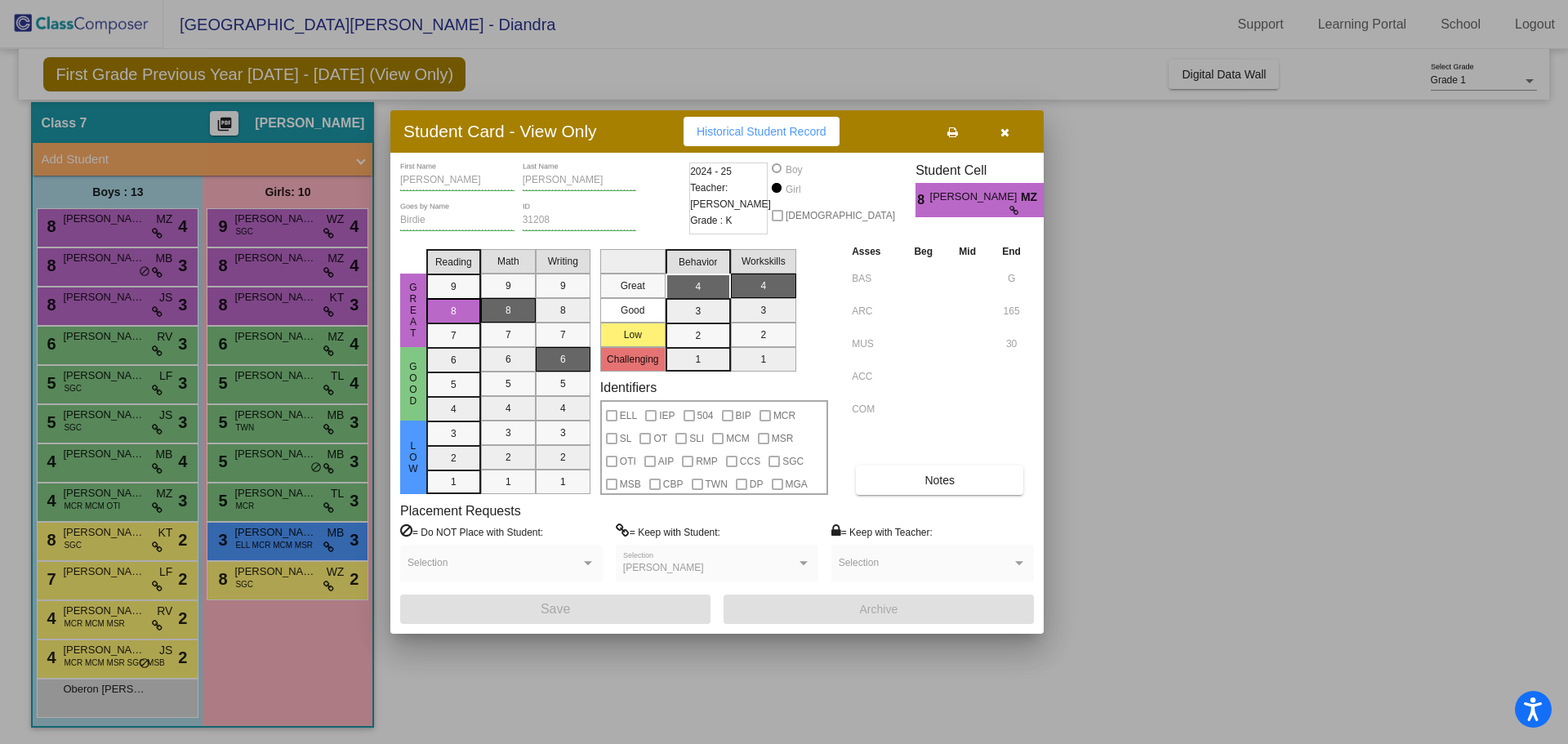
click at [1170, 459] on div at bounding box center [784, 372] width 1568 height 744
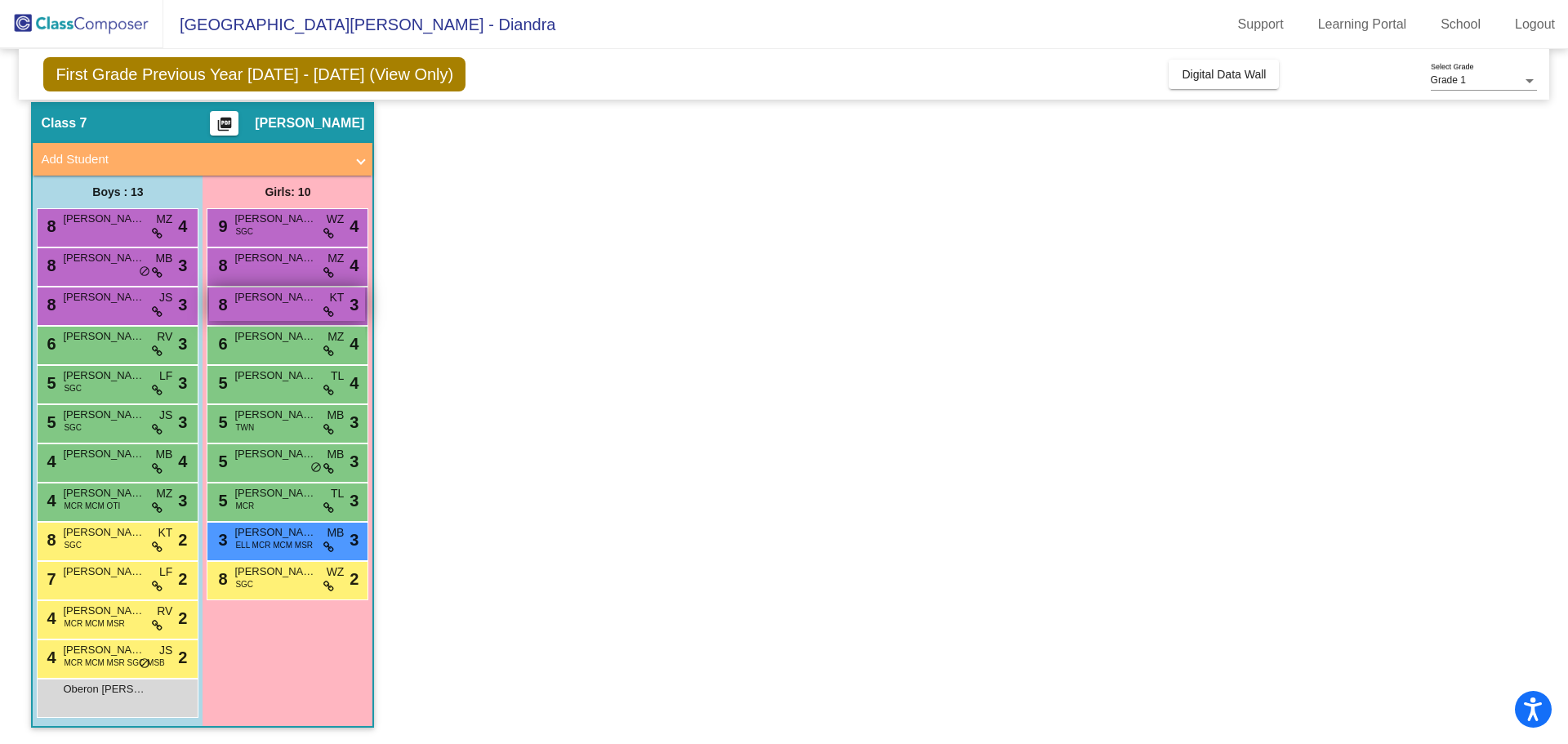
click at [273, 305] on span "[PERSON_NAME]" at bounding box center [275, 297] width 82 height 16
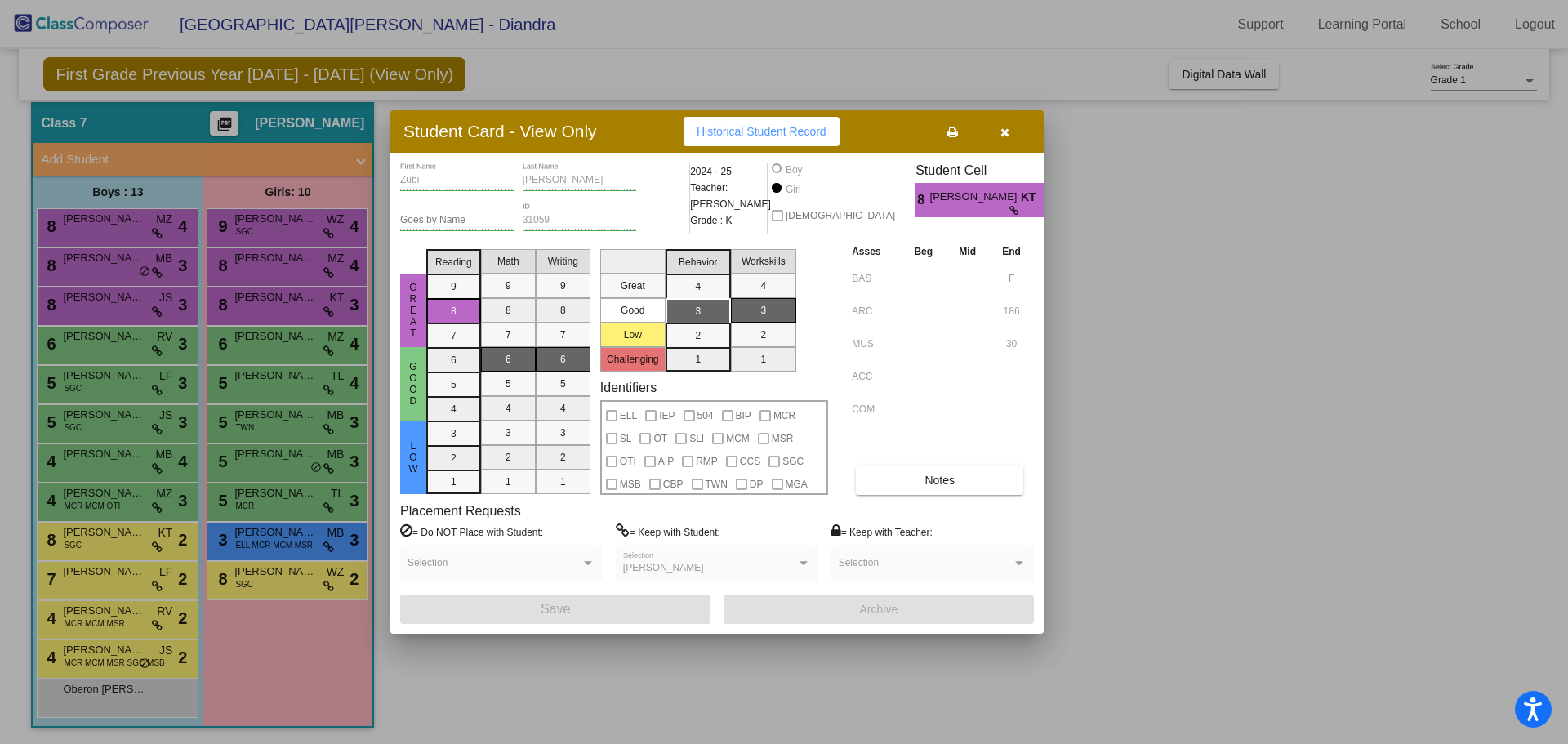
click at [1231, 479] on div at bounding box center [784, 372] width 1568 height 744
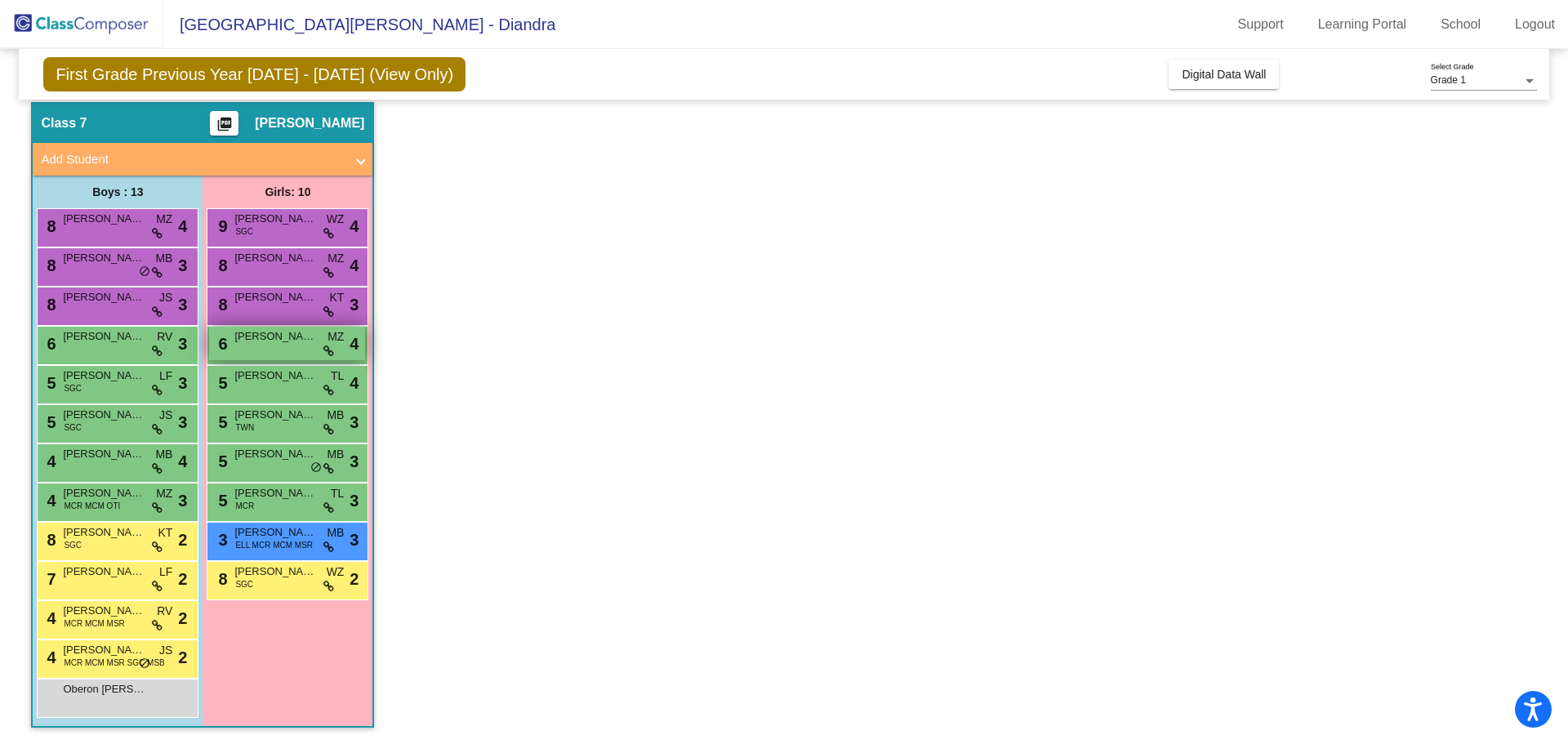
click at [226, 342] on span "6" at bounding box center [221, 344] width 13 height 18
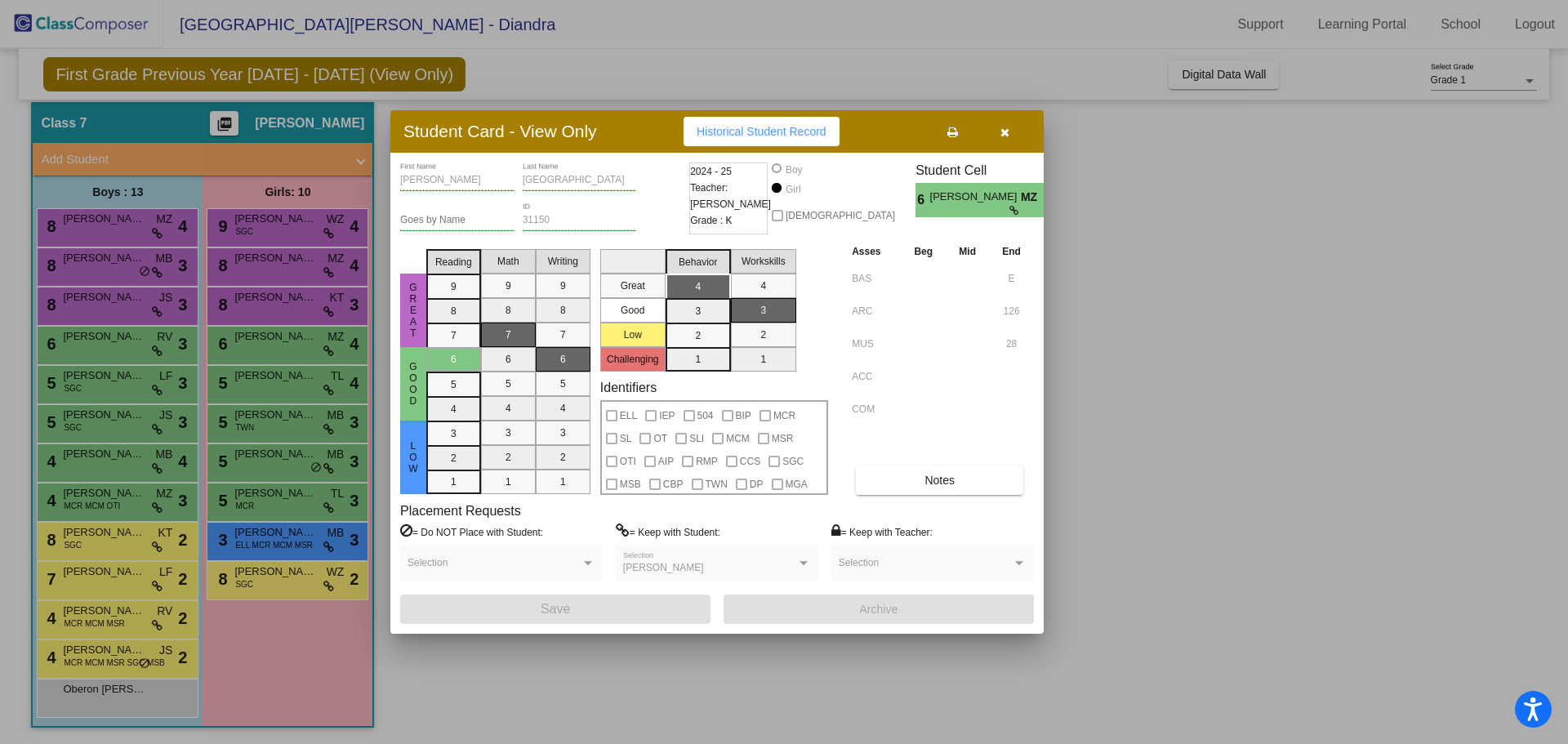
click at [1088, 343] on div at bounding box center [784, 372] width 1568 height 744
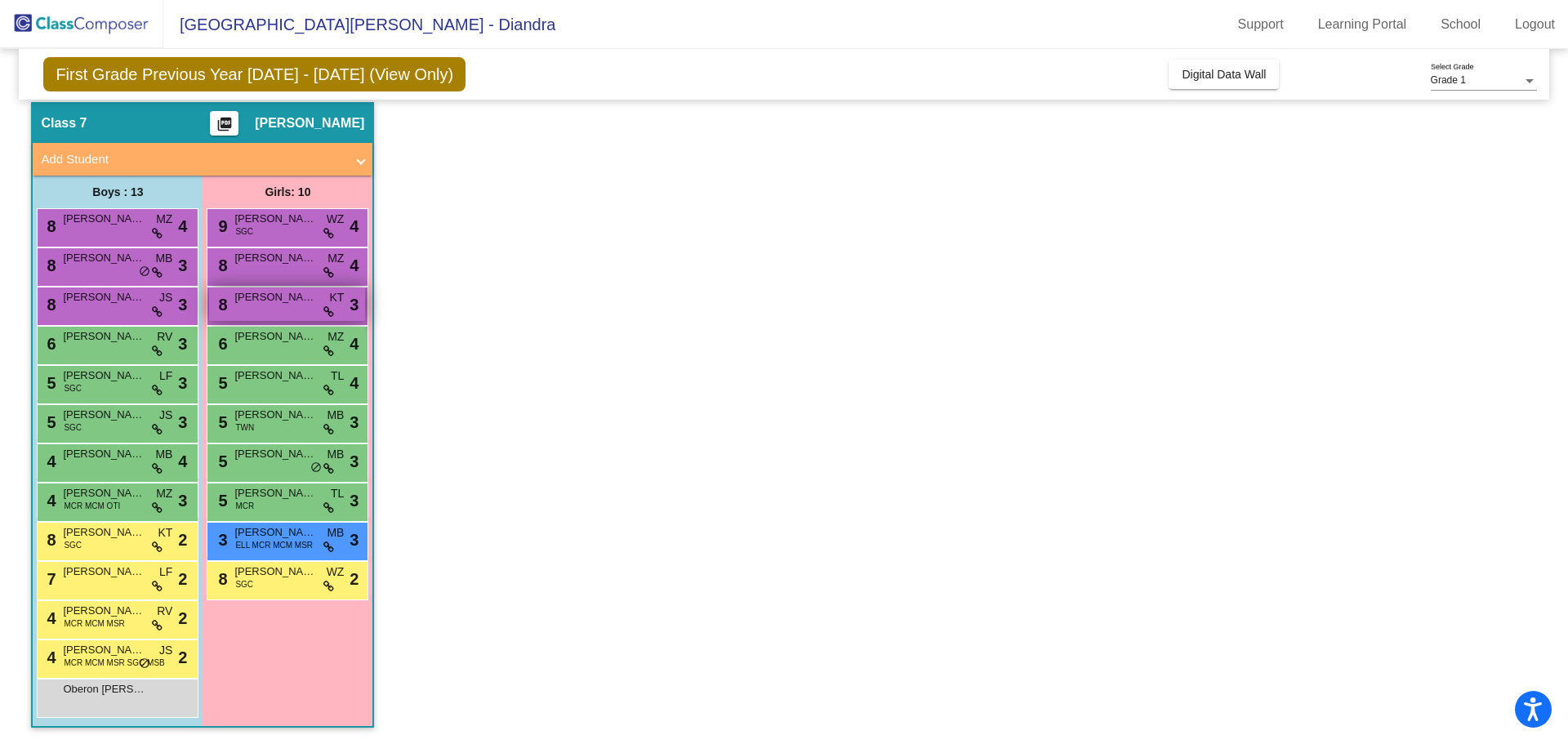
click at [273, 298] on span "[PERSON_NAME]" at bounding box center [275, 297] width 82 height 16
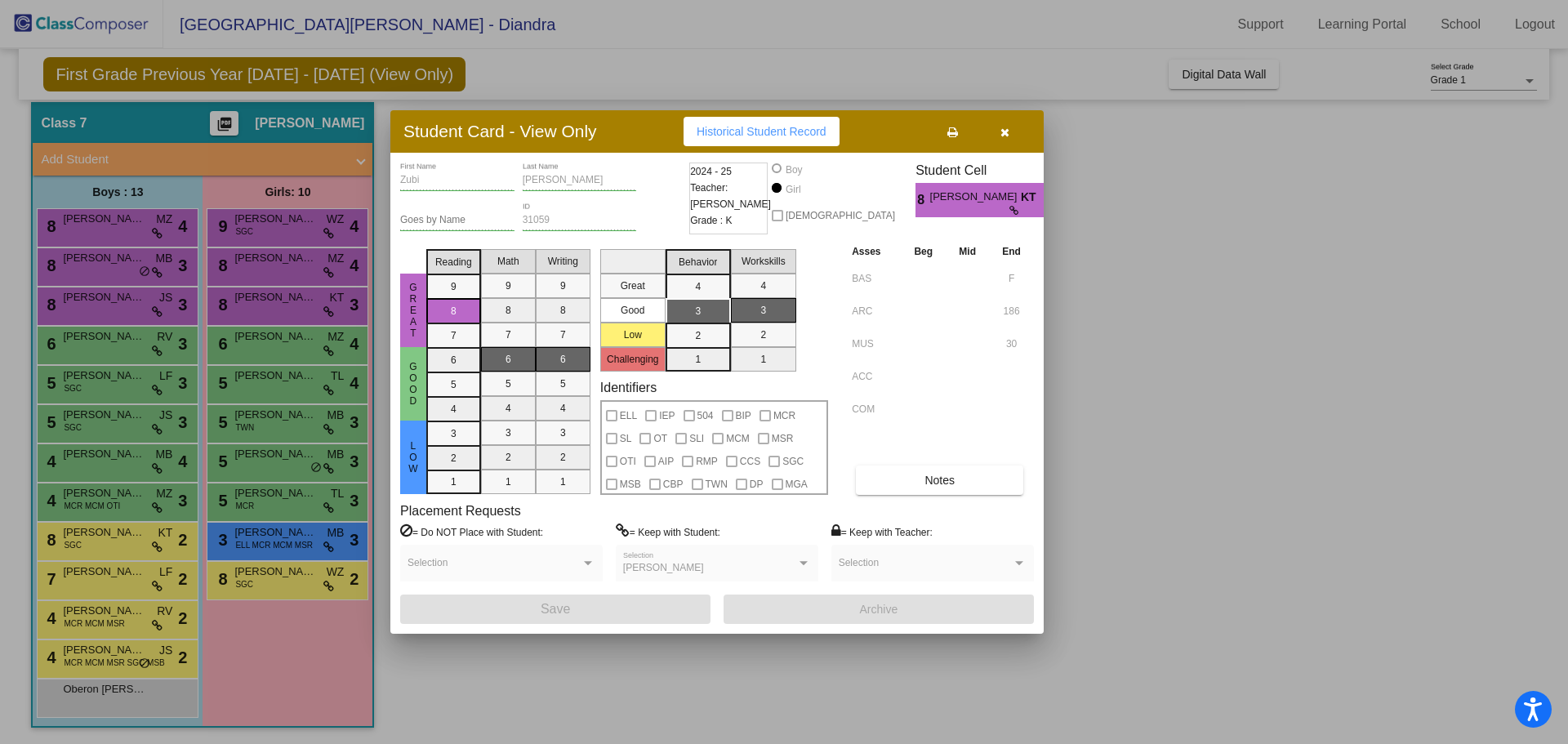
click at [1145, 558] on div at bounding box center [784, 372] width 1568 height 744
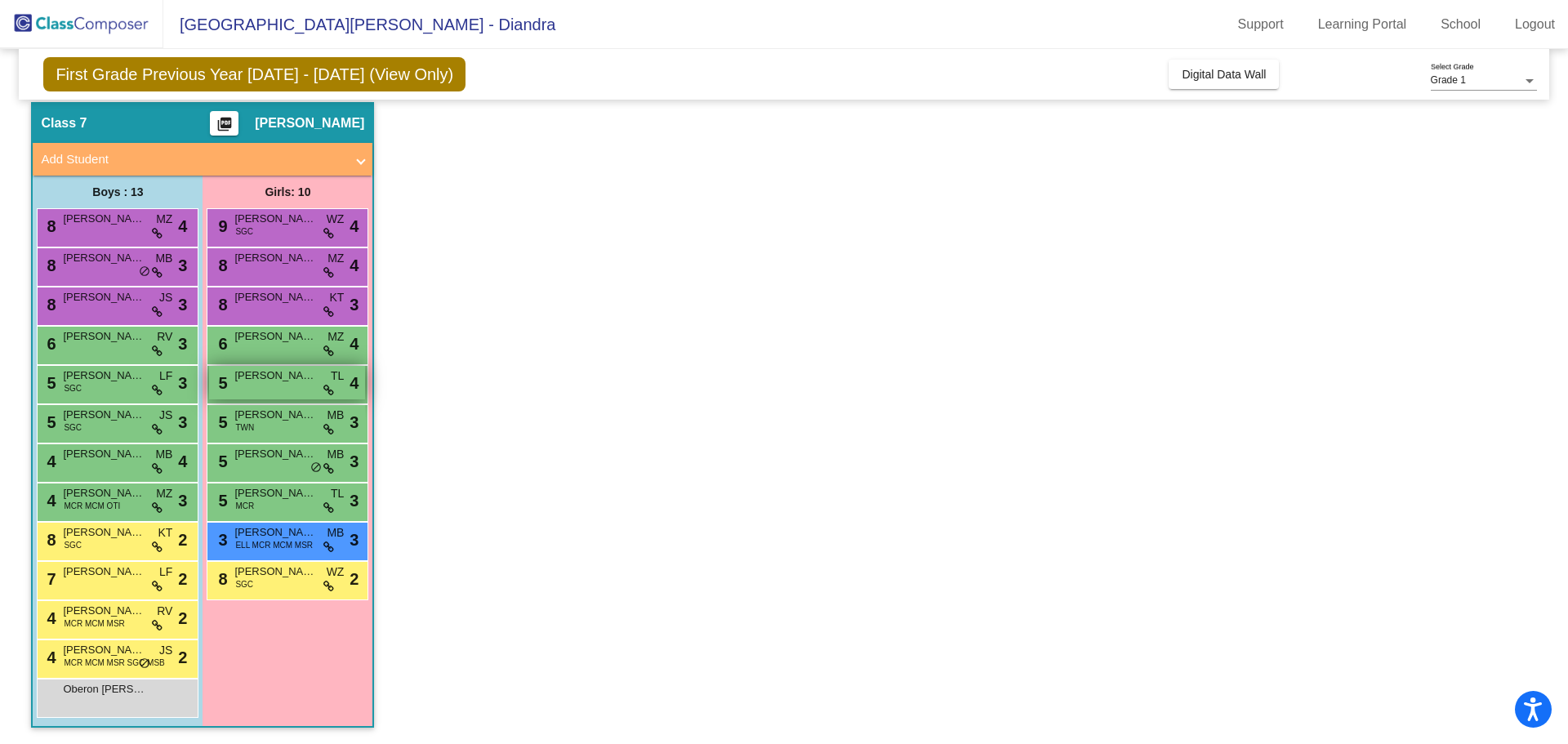
click at [251, 382] on span "[PERSON_NAME]" at bounding box center [275, 376] width 82 height 16
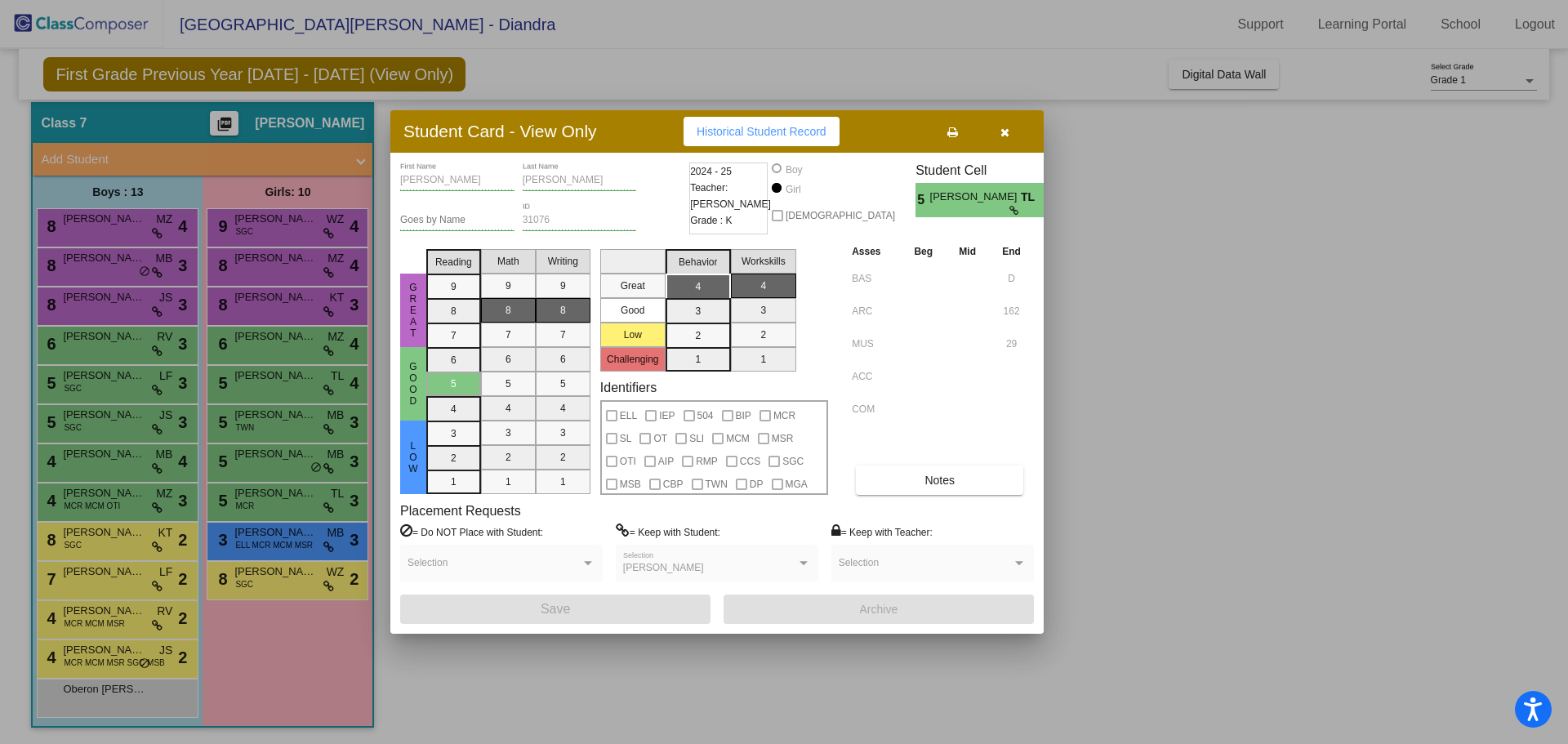
click at [1168, 476] on div at bounding box center [784, 372] width 1568 height 744
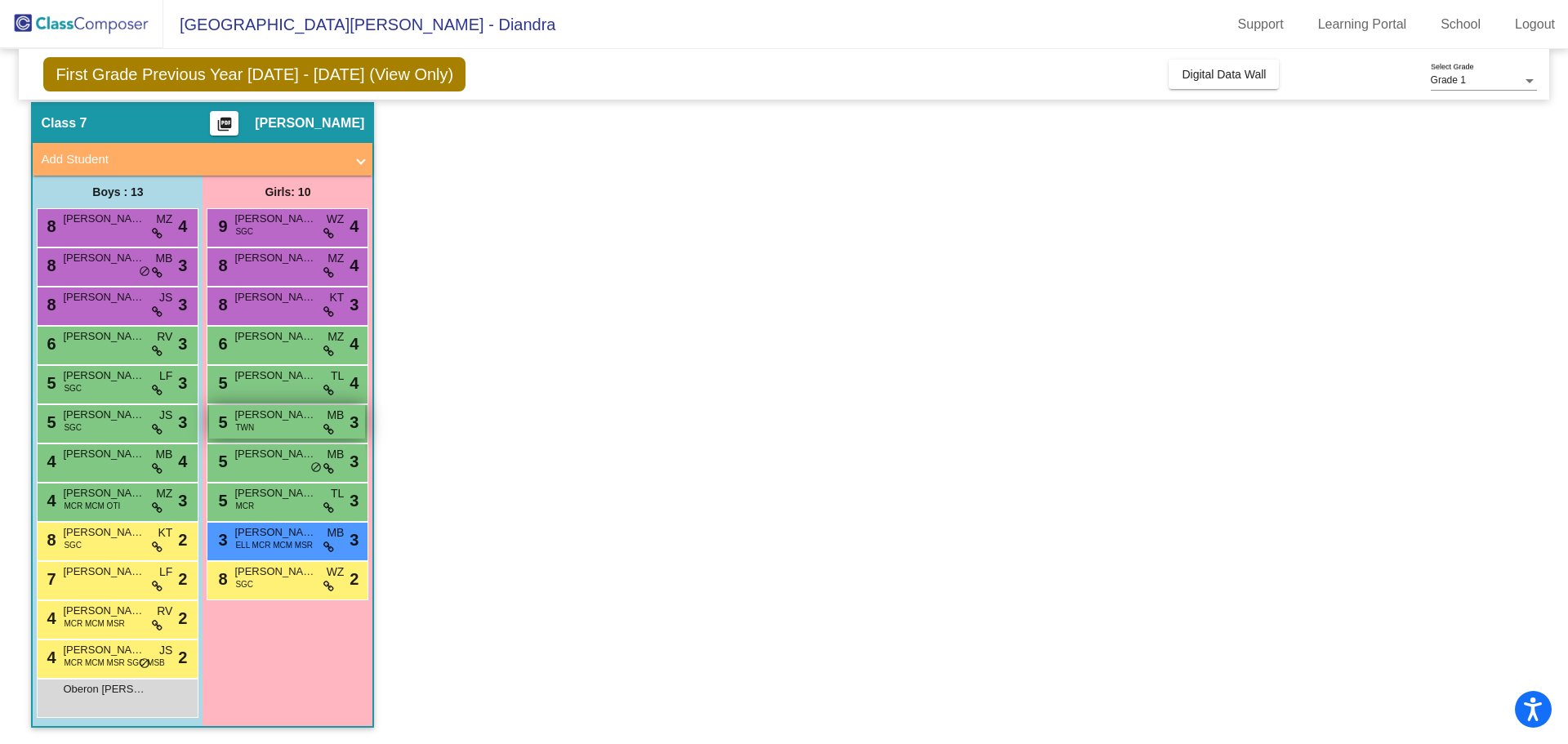
click at [317, 420] on div "5 [PERSON_NAME] TWN MB lock do_not_disturb_alt 3" at bounding box center [286, 421] width 156 height 34
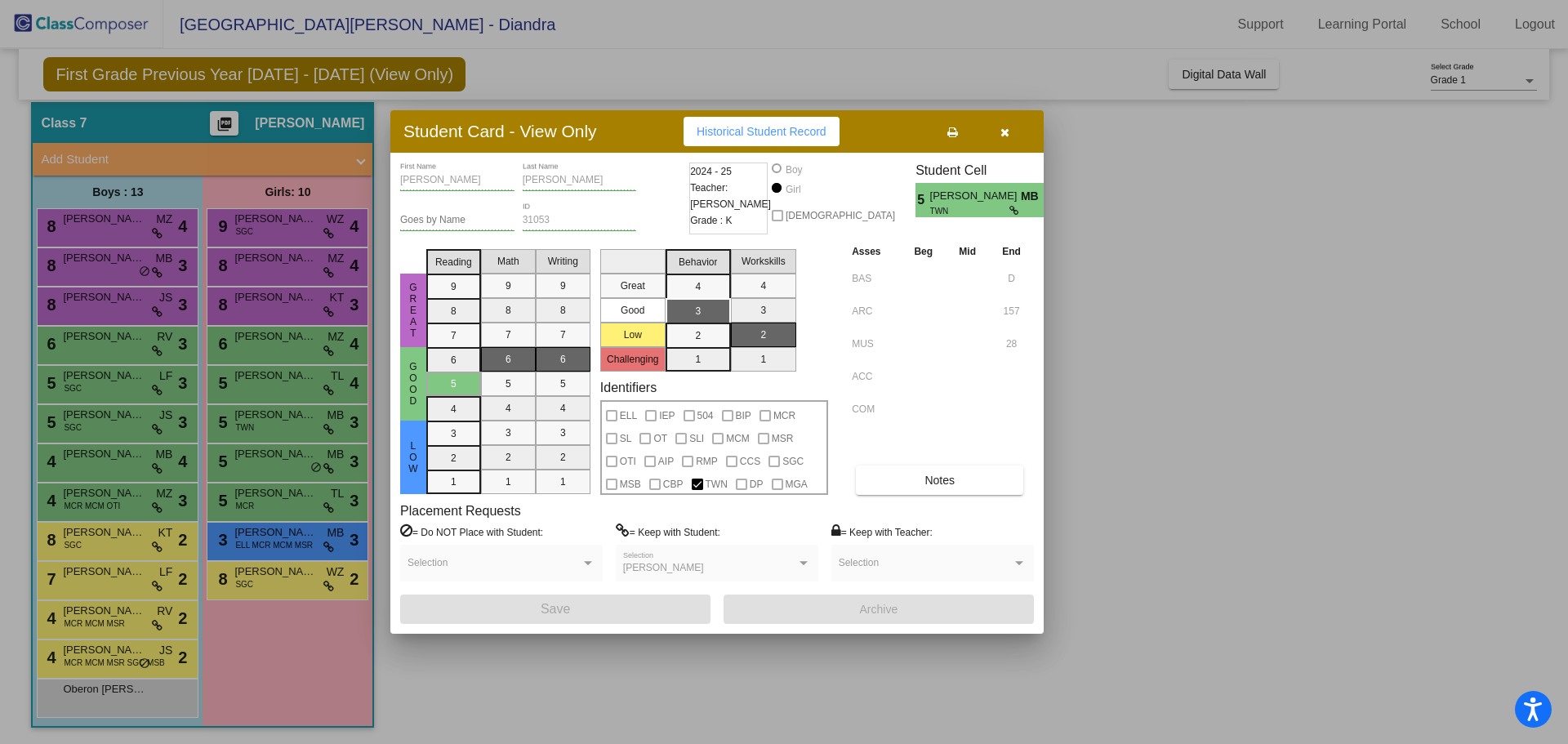
click at [1071, 420] on div at bounding box center [784, 372] width 1568 height 744
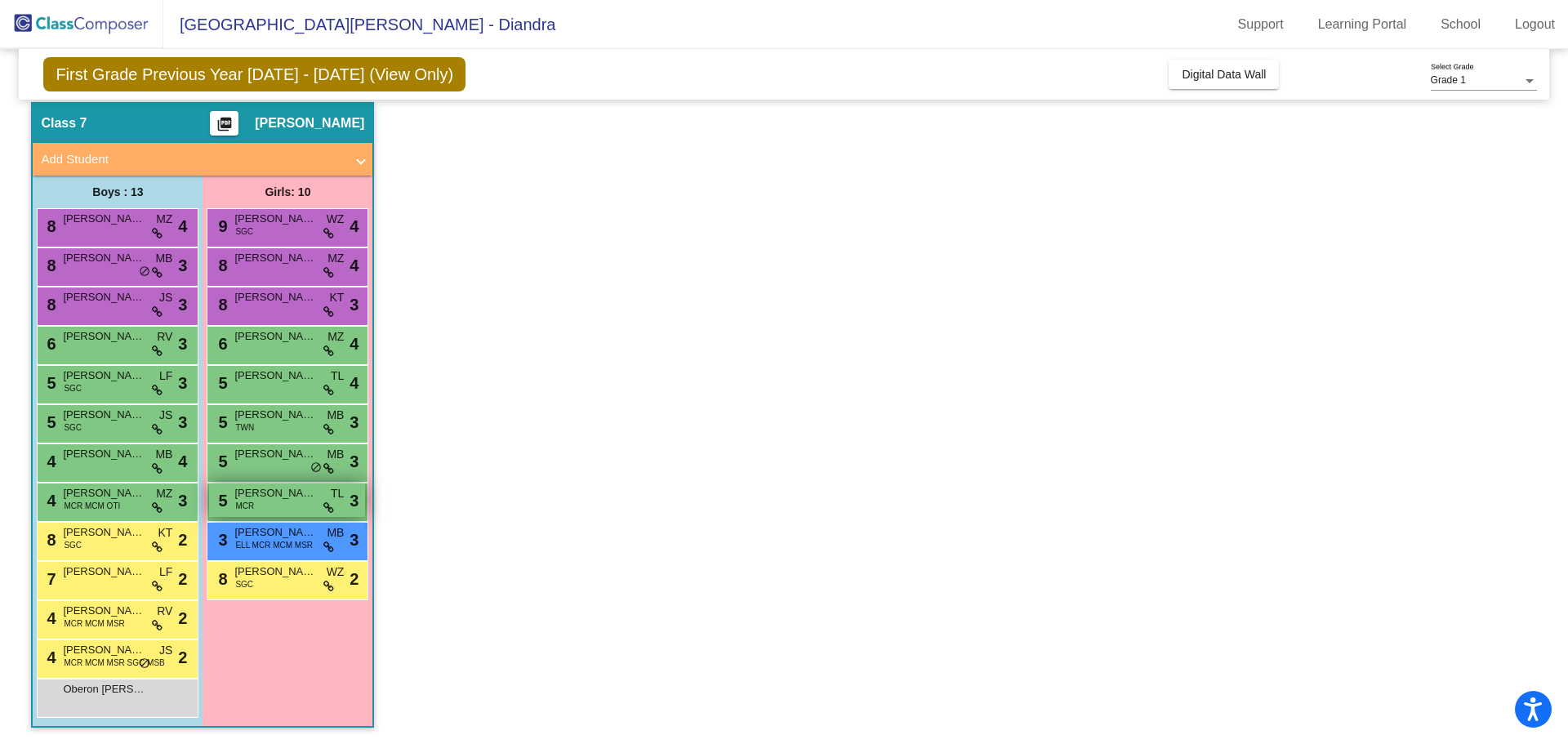
click at [291, 510] on div "5 [PERSON_NAME] MCR TL lock do_not_disturb_alt 3" at bounding box center [286, 500] width 156 height 34
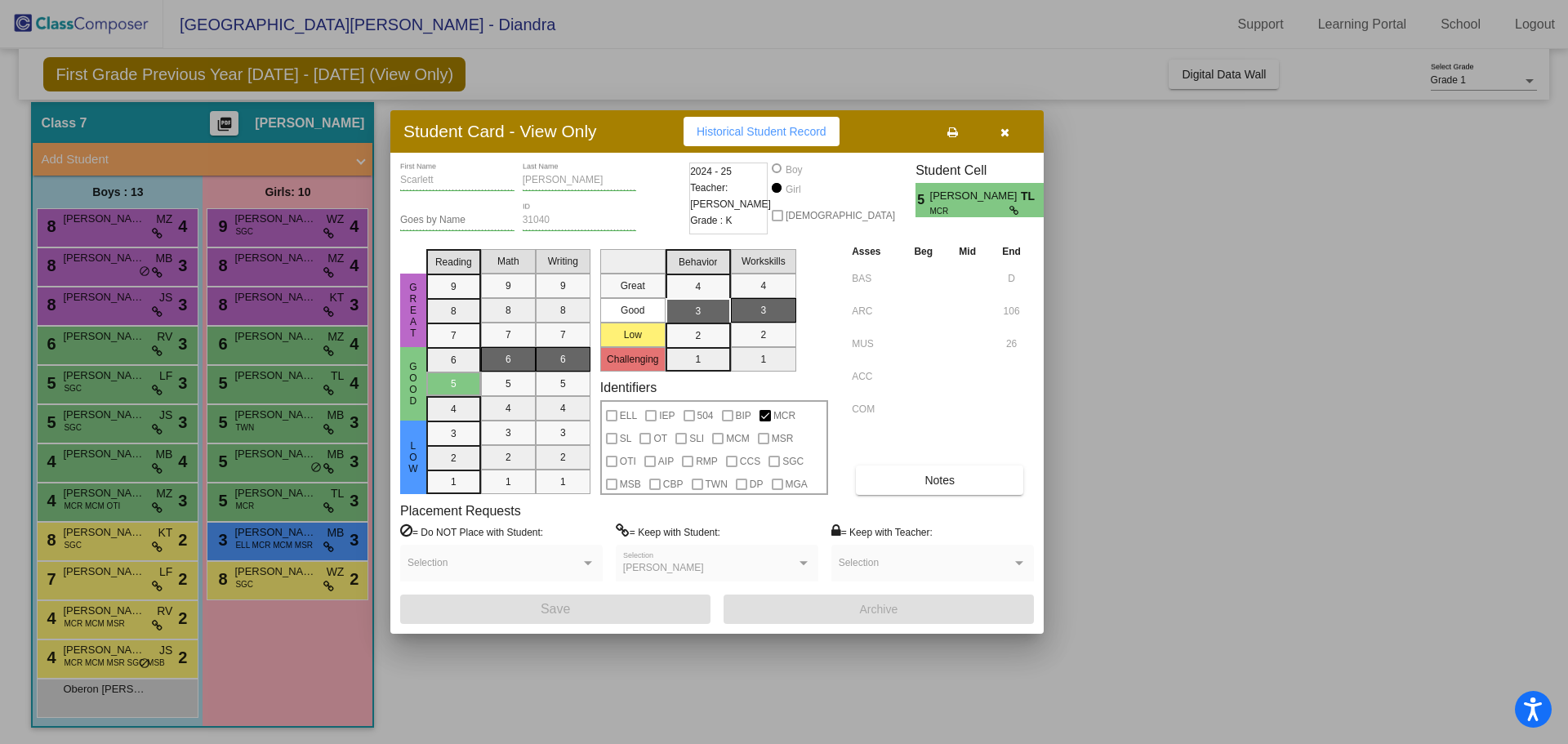
click at [1081, 495] on div at bounding box center [784, 372] width 1568 height 744
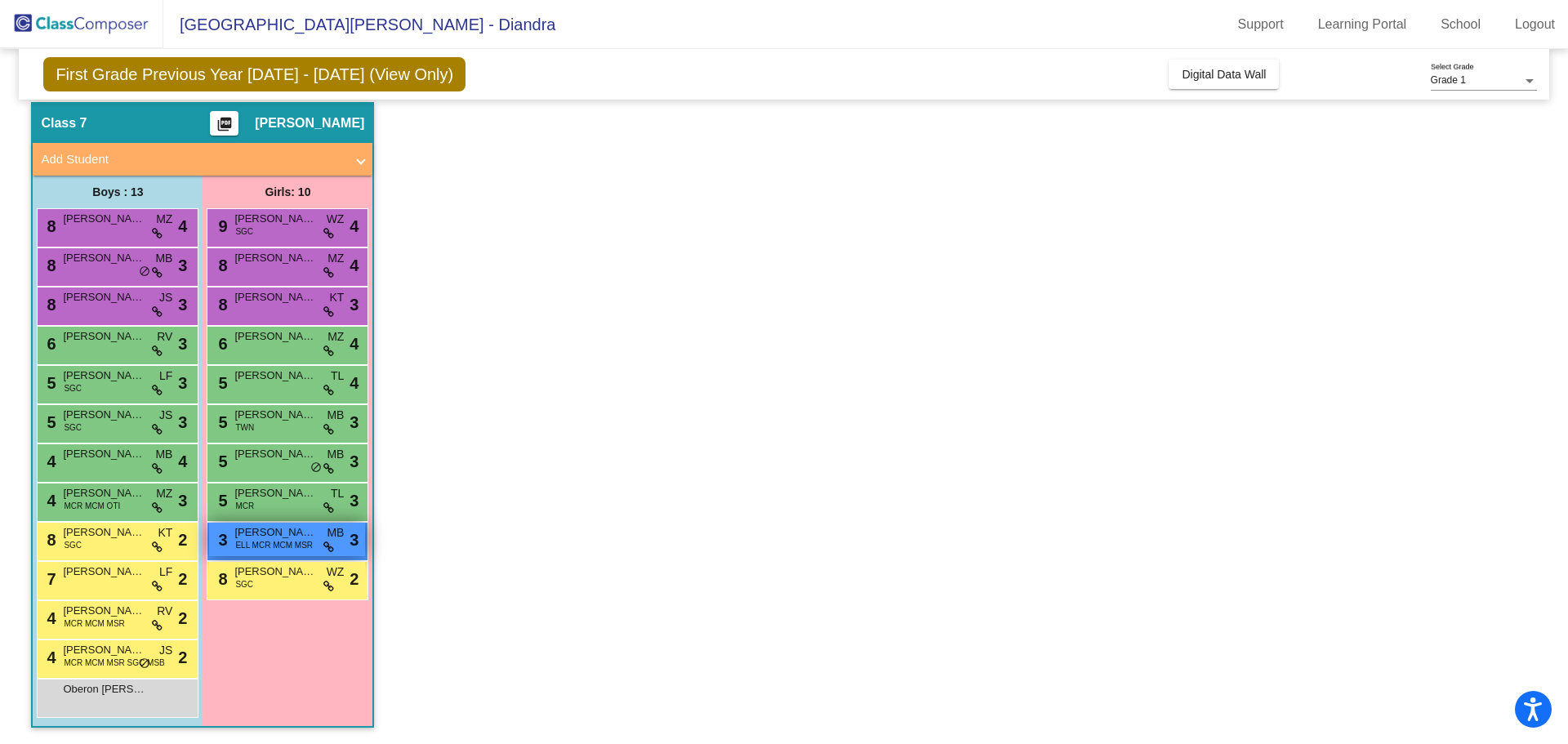
click at [268, 540] on span "ELL MCR MCM MSR" at bounding box center [273, 544] width 77 height 12
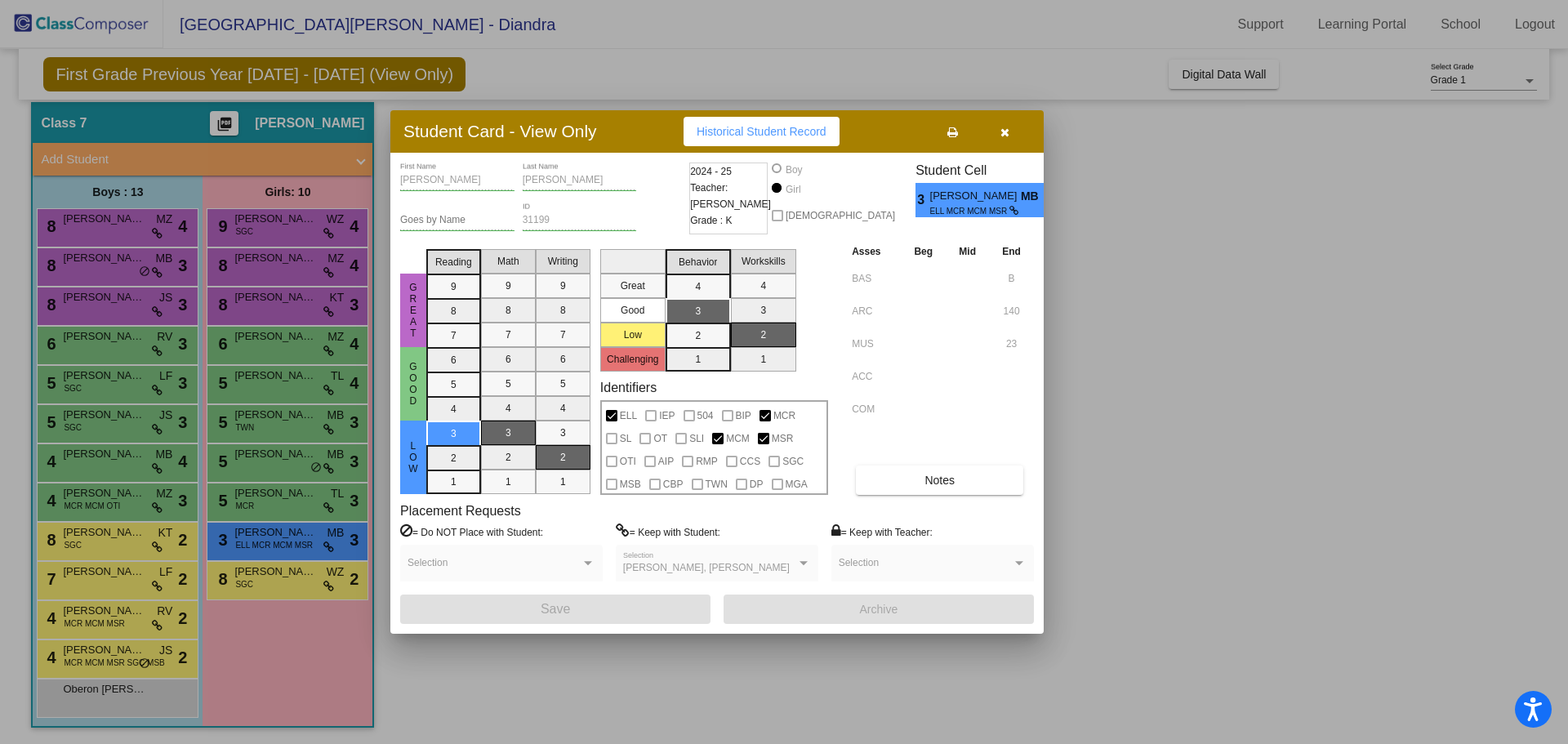
click at [1083, 450] on div at bounding box center [784, 372] width 1568 height 744
